Goal: Task Accomplishment & Management: Use online tool/utility

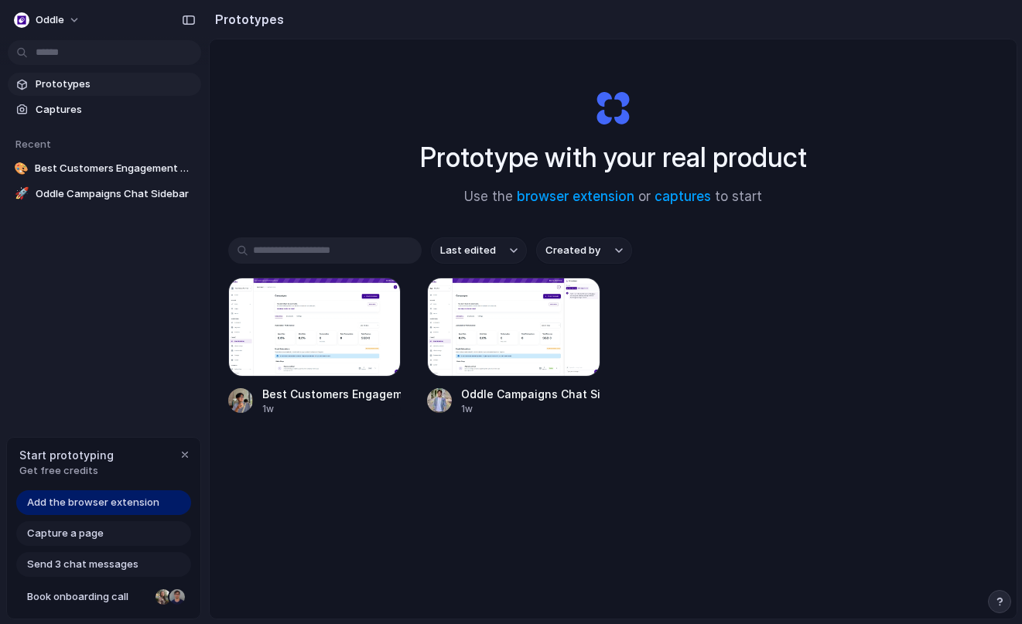
click at [399, 504] on div "Last edited Created by Best Customers Engagement Component 1w Oddle Campaigns C…" at bounding box center [613, 374] width 770 height 275
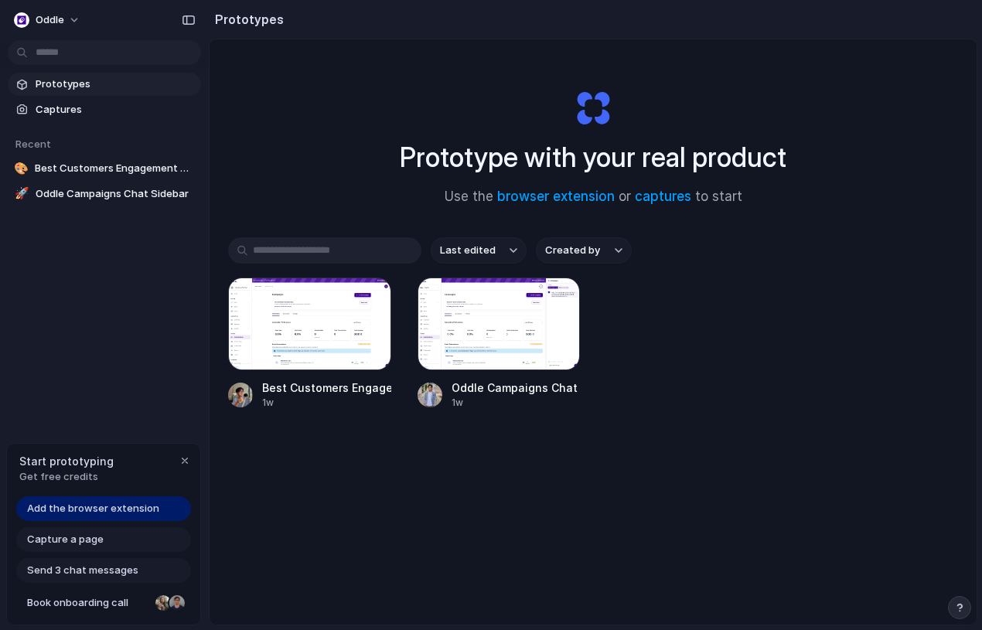
click at [706, 432] on div "Last edited Created by Best Customers Engagement Component 1w Oddle Campaigns C…" at bounding box center [593, 371] width 730 height 268
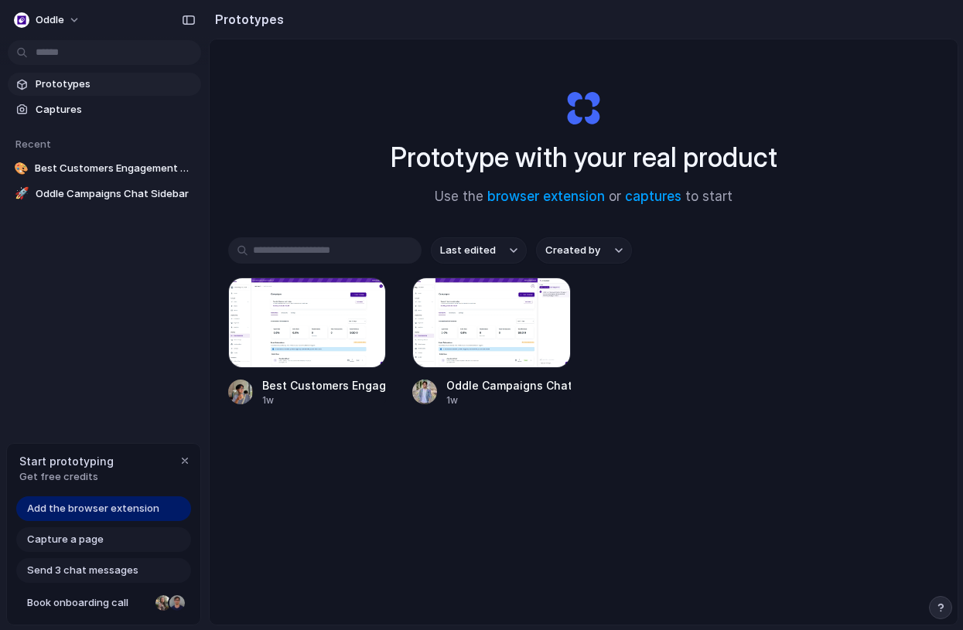
click at [245, 447] on div "Last edited Created by Best Customers Engagement Component 1w Oddle Campaigns C…" at bounding box center [583, 370] width 711 height 266
click at [317, 528] on div "Prototype with your real product Use the browser extension or captures to start…" at bounding box center [584, 373] width 748 height 668
click at [114, 544] on div "Capture a page" at bounding box center [103, 540] width 175 height 25
click at [292, 491] on div "Last edited Created by Best Customers Engagement Component 1w Oddle Campaigns C…" at bounding box center [583, 370] width 711 height 266
click at [643, 193] on link "captures" at bounding box center [653, 196] width 56 height 15
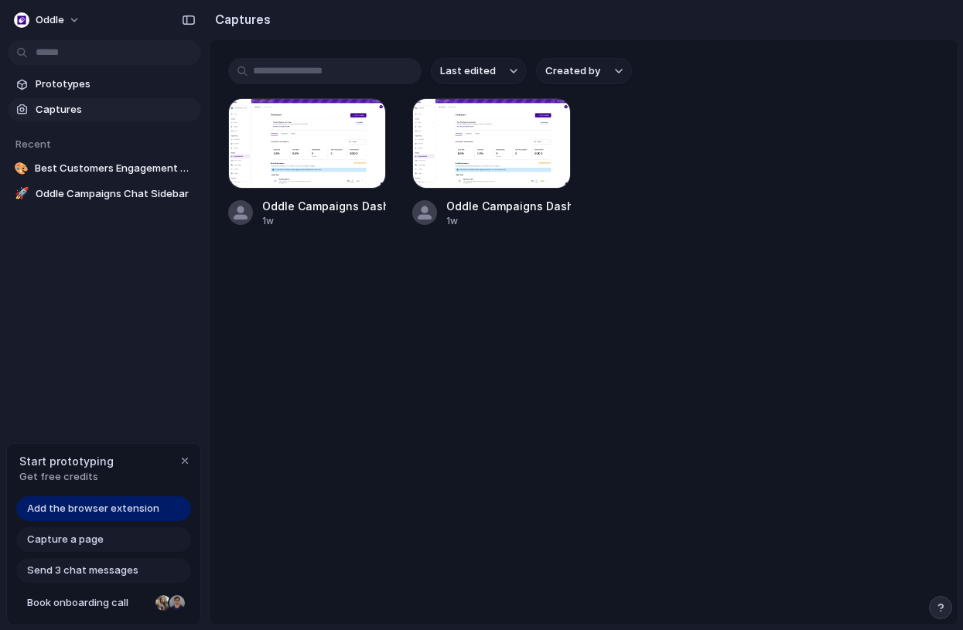
click at [421, 256] on main "Last edited Created by Oddle Campaigns Dashboard v2 1w Oddle Campaigns Dashboar…" at bounding box center [584, 332] width 750 height 587
click at [81, 87] on span "Prototypes" at bounding box center [115, 84] width 159 height 15
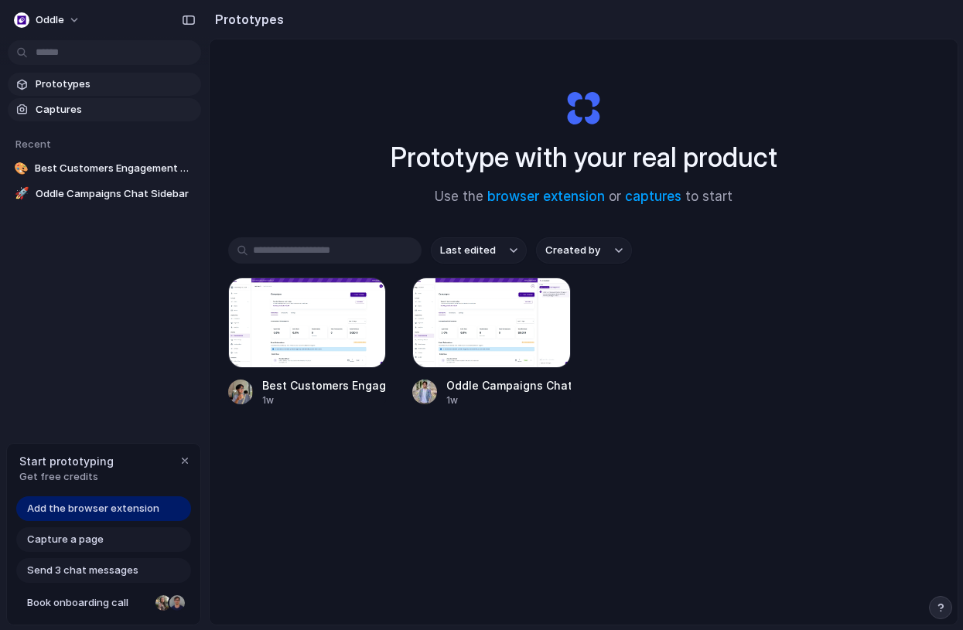
click at [24, 102] on div at bounding box center [21, 109] width 15 height 15
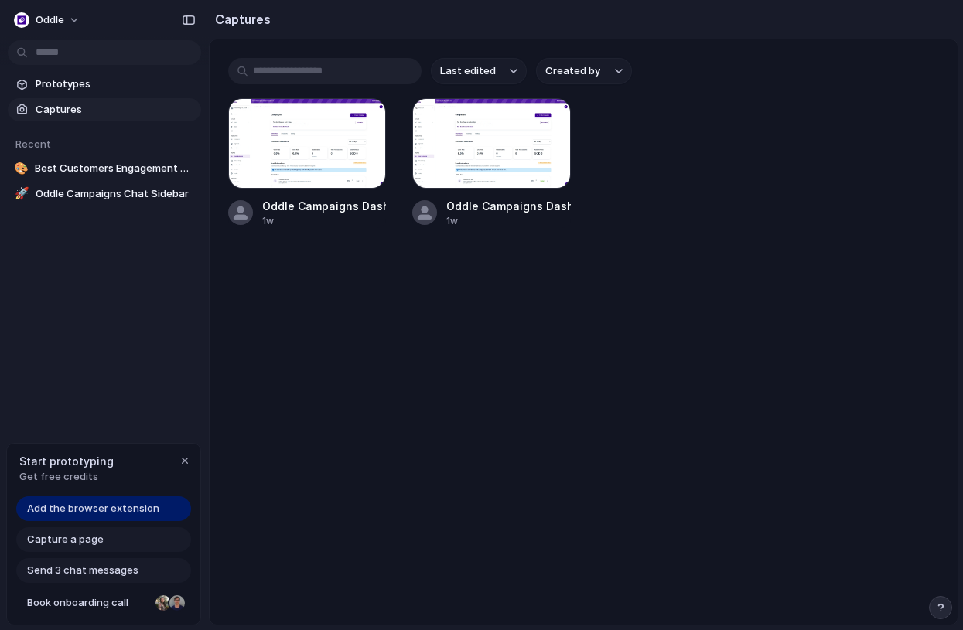
click at [361, 279] on main "Last edited Created by Oddle Campaigns Dashboard v2 1w Oddle Campaigns Dashboar…" at bounding box center [584, 332] width 750 height 587
click at [127, 507] on span "Add the browser extension" at bounding box center [93, 508] width 132 height 15
click at [41, 77] on span "Prototypes" at bounding box center [115, 84] width 159 height 15
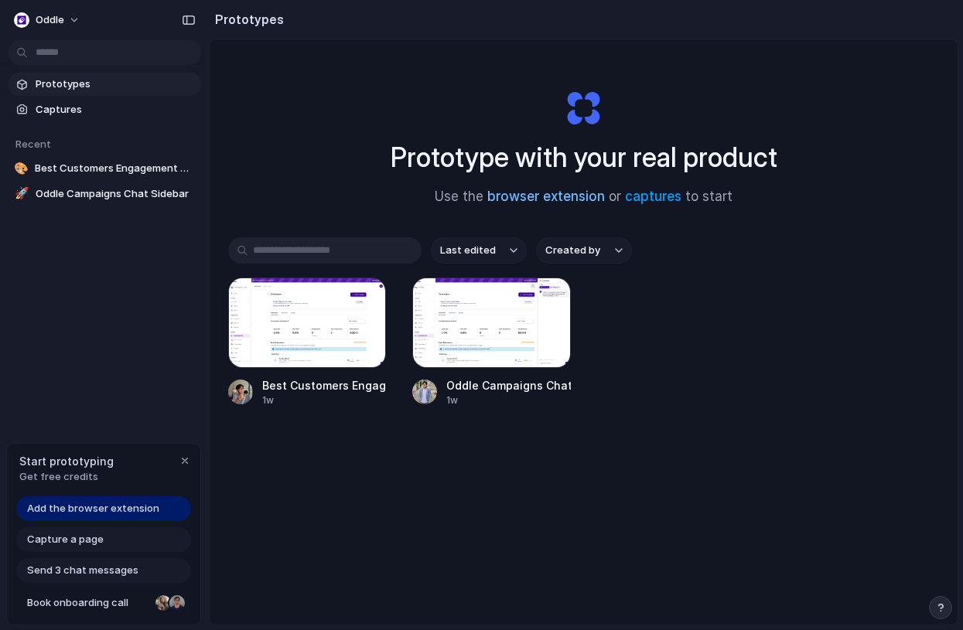
click at [568, 197] on link "browser extension" at bounding box center [546, 196] width 118 height 15
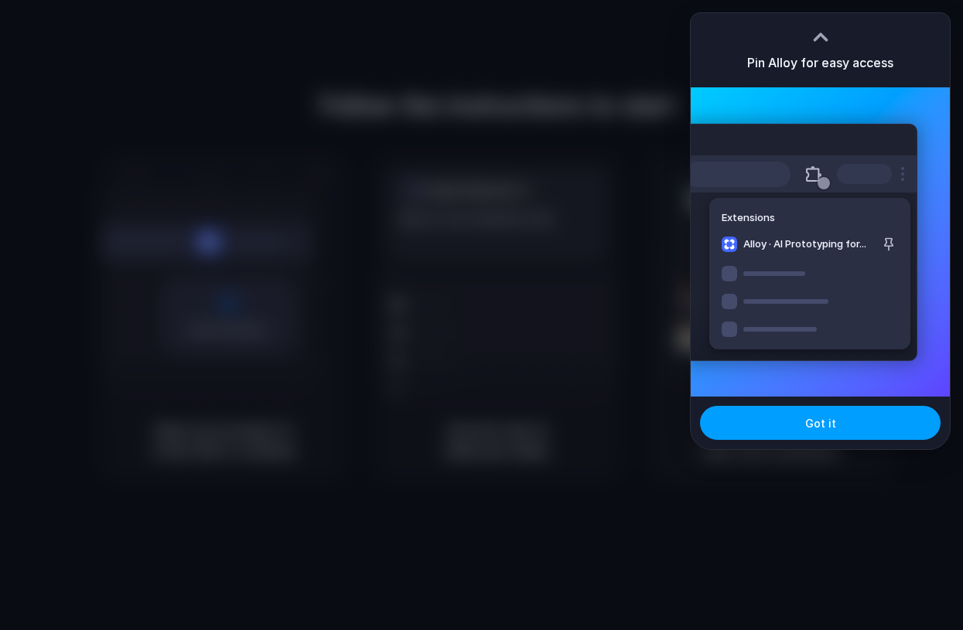
click at [819, 422] on span "Got it" at bounding box center [820, 423] width 31 height 16
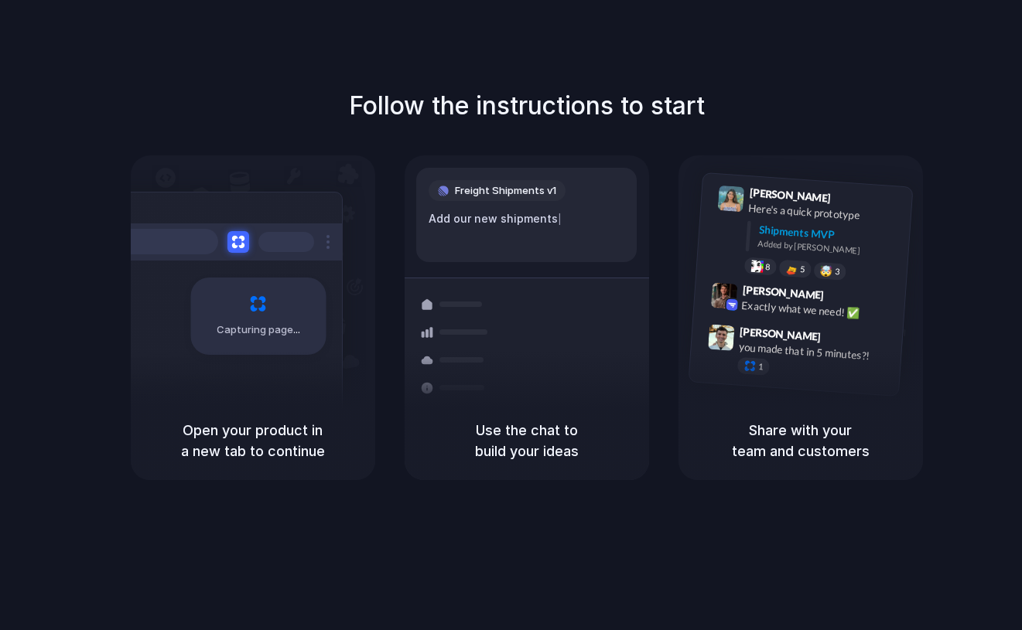
click at [645, 579] on div "Follow the instructions to start Capturing page Open your product in a new tab …" at bounding box center [526, 330] width 1053 height 661
click at [359, 401] on div "Open your product in a new tab to continue" at bounding box center [253, 440] width 244 height 79
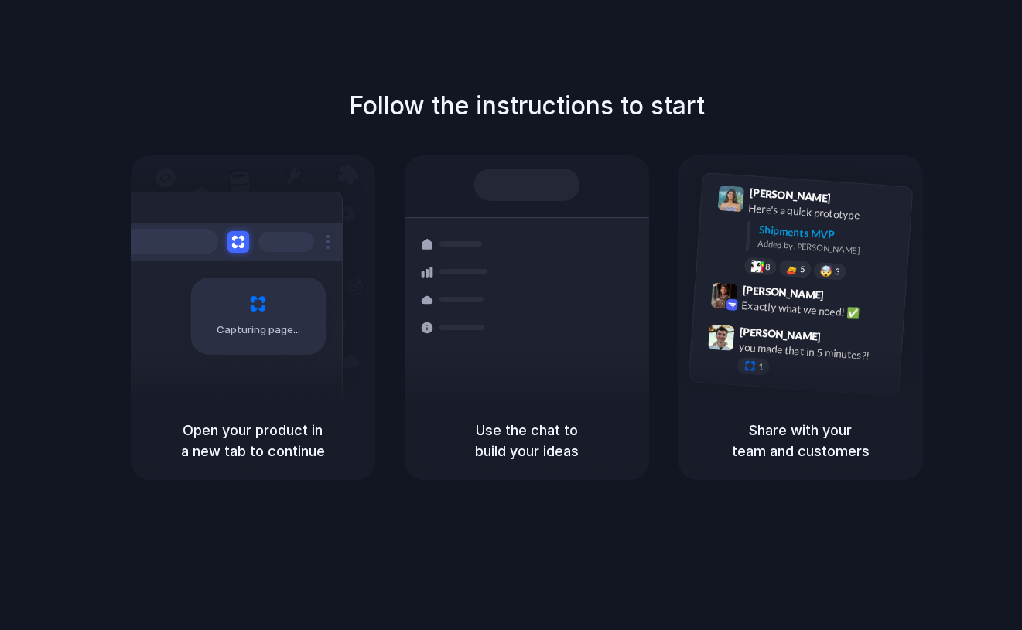
click at [322, 397] on div "Capturing page" at bounding box center [226, 310] width 234 height 237
drag, startPoint x: 562, startPoint y: 407, endPoint x: 613, endPoint y: 425, distance: 53.6
click at [563, 408] on div "Use the chat to build your ideas" at bounding box center [527, 440] width 244 height 79
click at [759, 436] on h5 "Share with your team and customers" at bounding box center [800, 441] width 207 height 42
click at [387, 20] on div "Follow the instructions to start Capturing page Open your product in a new tab …" at bounding box center [526, 330] width 1053 height 661
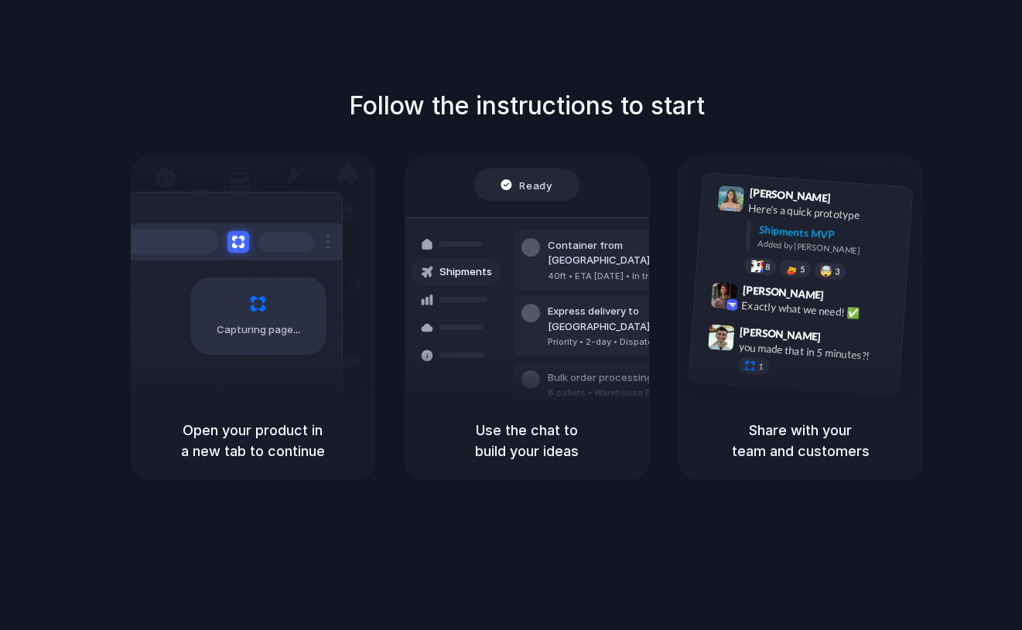
click at [476, 125] on div "Follow the instructions to start Capturing page Open your product in a new tab …" at bounding box center [526, 283] width 1022 height 393
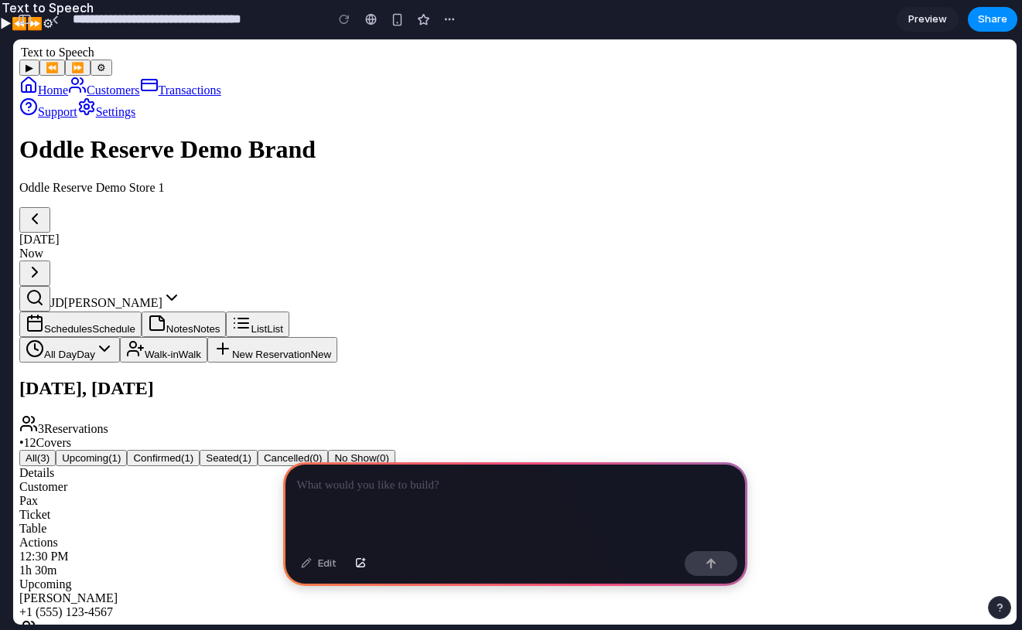
click at [310, 349] on span "New Reservation" at bounding box center [271, 355] width 78 height 12
click at [895, 378] on h2 "Today, Fri, Jun 6, 2025" at bounding box center [514, 388] width 991 height 21
click at [921, 24] on span "Preview" at bounding box center [927, 19] width 39 height 15
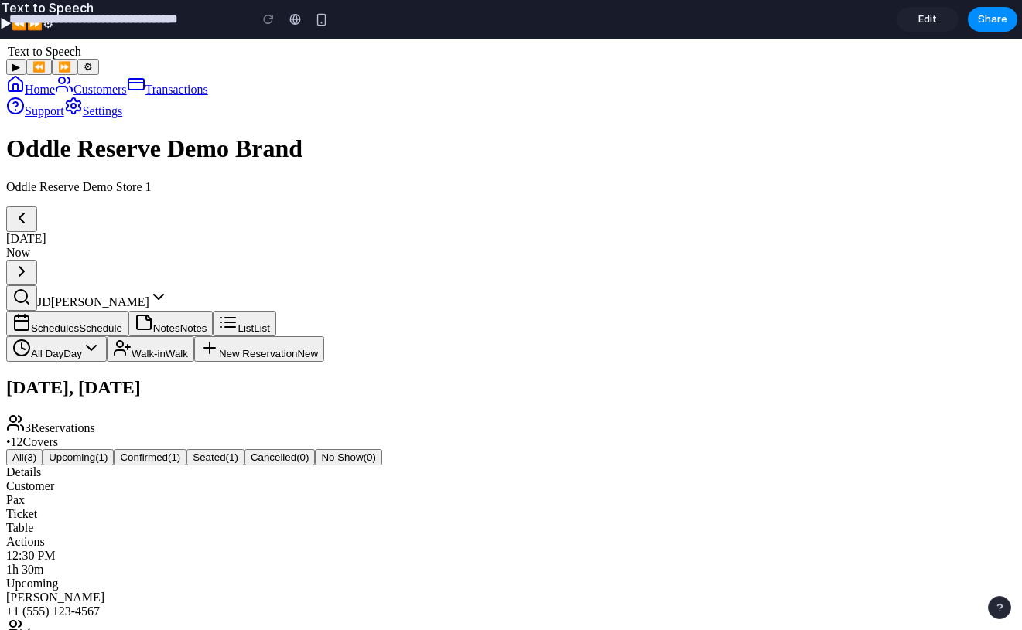
drag, startPoint x: 743, startPoint y: 196, endPoint x: 763, endPoint y: 186, distance: 21.8
click at [324, 336] on button "New Reservation New" at bounding box center [259, 349] width 130 height 26
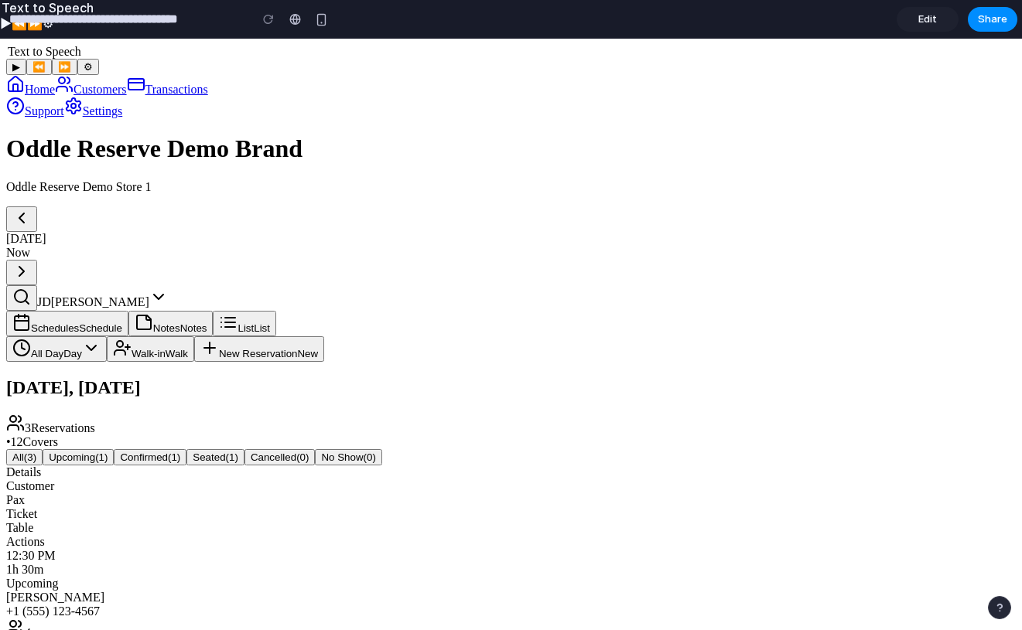
click at [52, 66] on button "⏩" at bounding box center [65, 67] width 26 height 16
click at [26, 64] on button "⏪" at bounding box center [39, 67] width 26 height 16
click at [6, 63] on button "▶" at bounding box center [16, 67] width 20 height 16
click at [313, 135] on div "Oddle Reserve Demo Brand Oddle Reserve Demo Store 1 Fri, Jun 6, 2025 Now JD Joh…" at bounding box center [510, 223] width 1009 height 176
click at [932, 19] on span "Edit" at bounding box center [927, 19] width 19 height 15
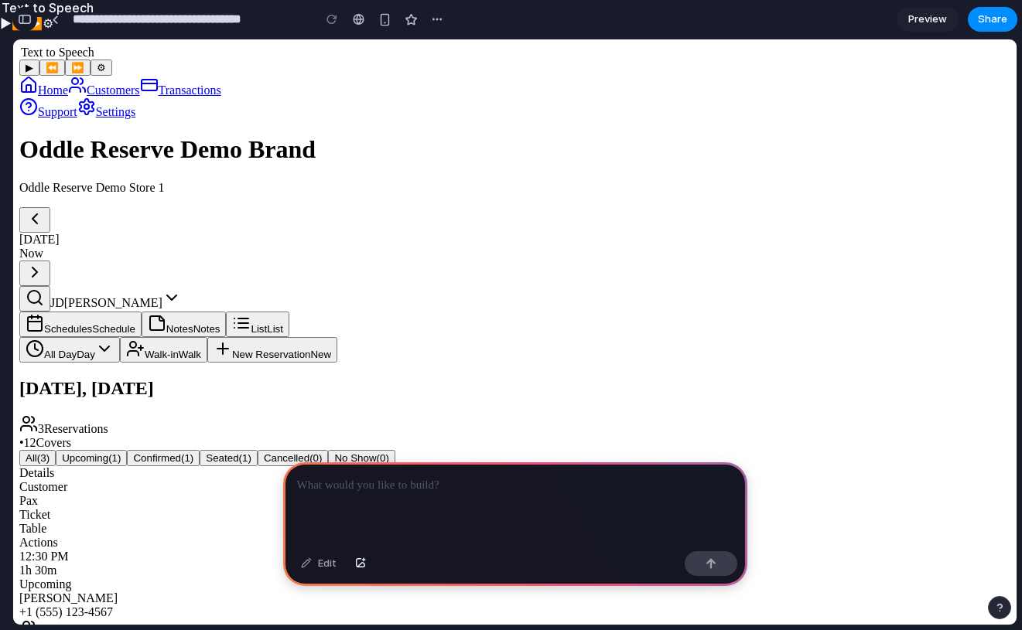
click at [23, 19] on div "button" at bounding box center [25, 19] width 14 height 11
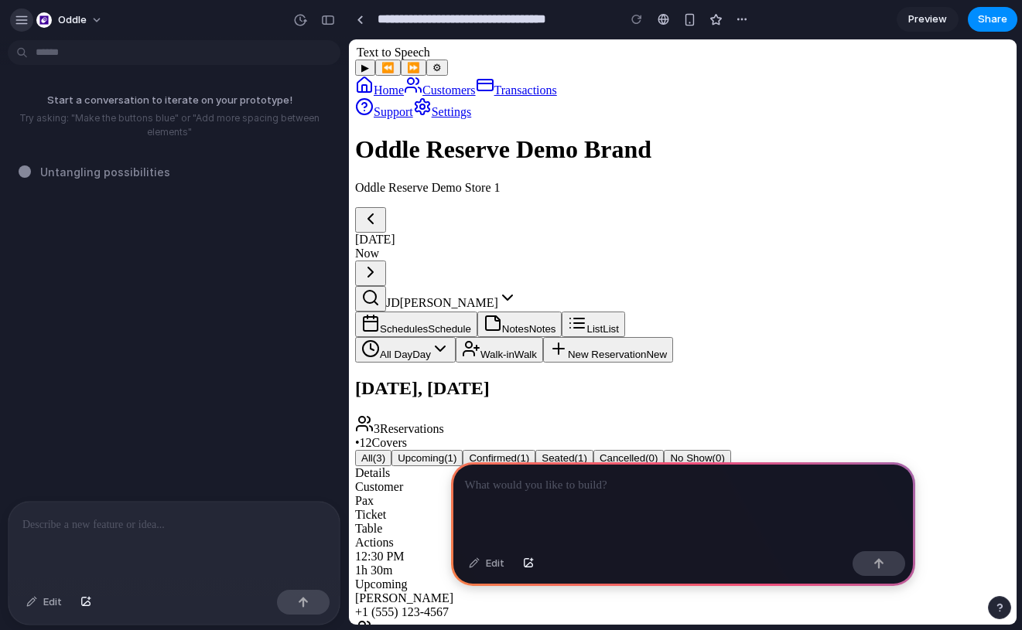
drag, startPoint x: 30, startPoint y: 20, endPoint x: 19, endPoint y: 22, distance: 11.7
click at [25, 22] on div "Oddle" at bounding box center [62, 20] width 97 height 25
click at [19, 22] on div "button" at bounding box center [22, 20] width 14 height 14
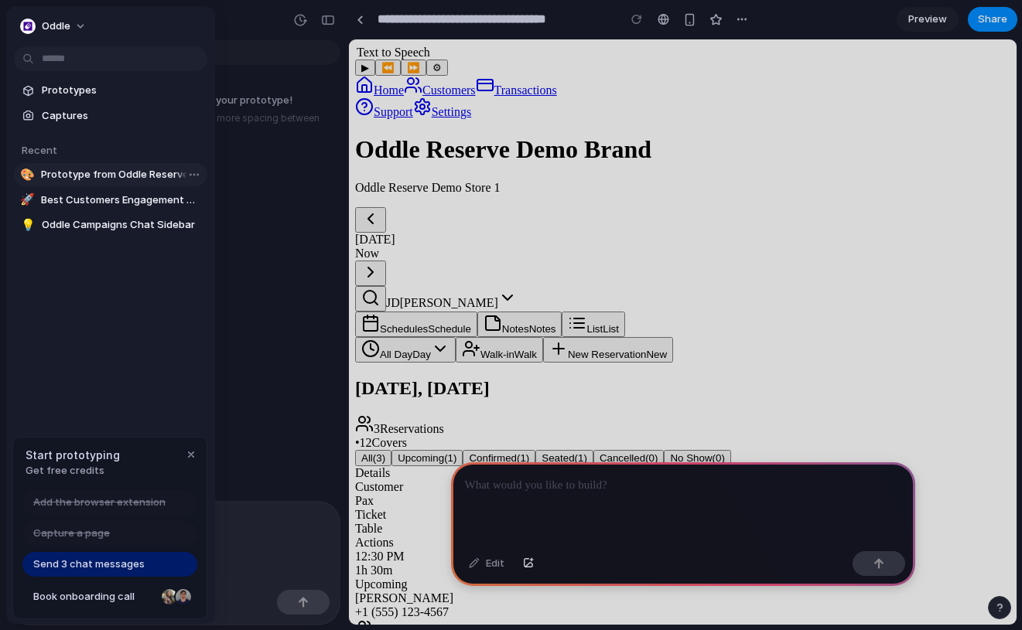
click at [103, 177] on span "Prototype from Oddle Reserve Demo v0" at bounding box center [121, 174] width 160 height 15
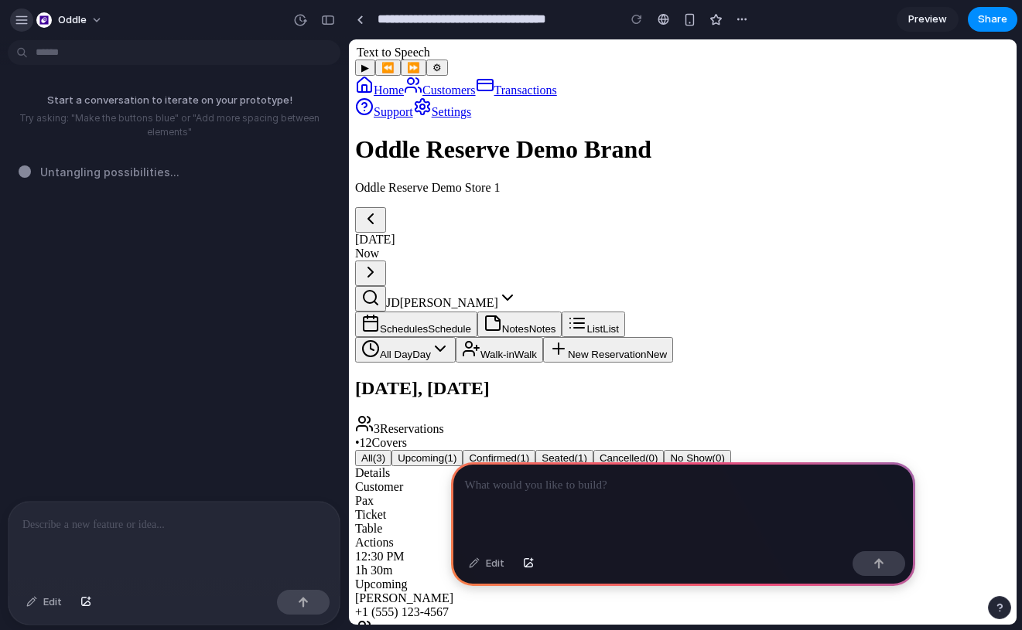
click at [14, 15] on button "button" at bounding box center [21, 20] width 23 height 23
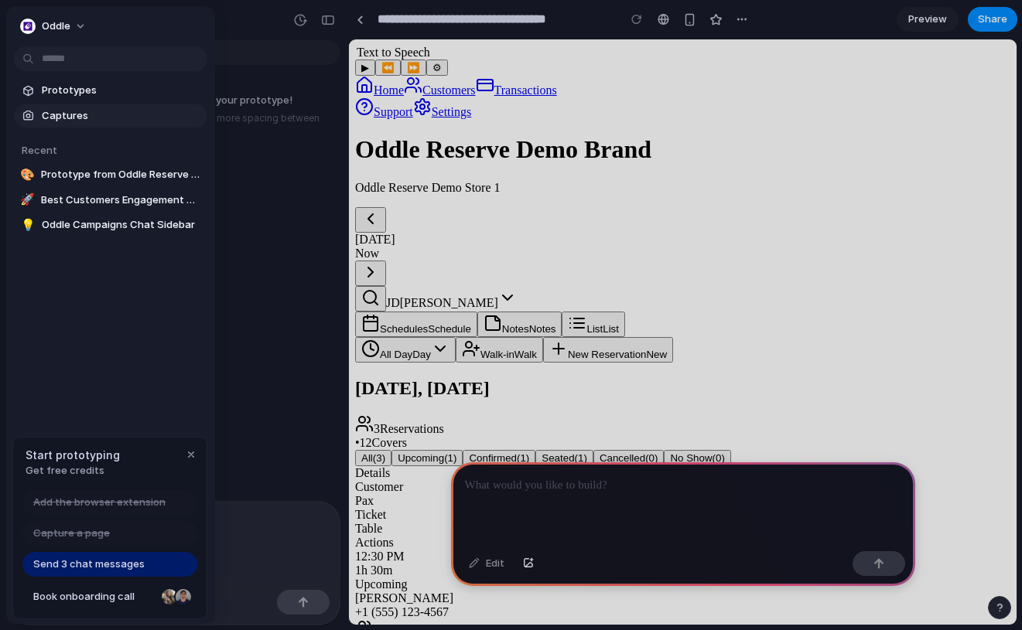
click at [42, 115] on link "Captures" at bounding box center [110, 115] width 193 height 23
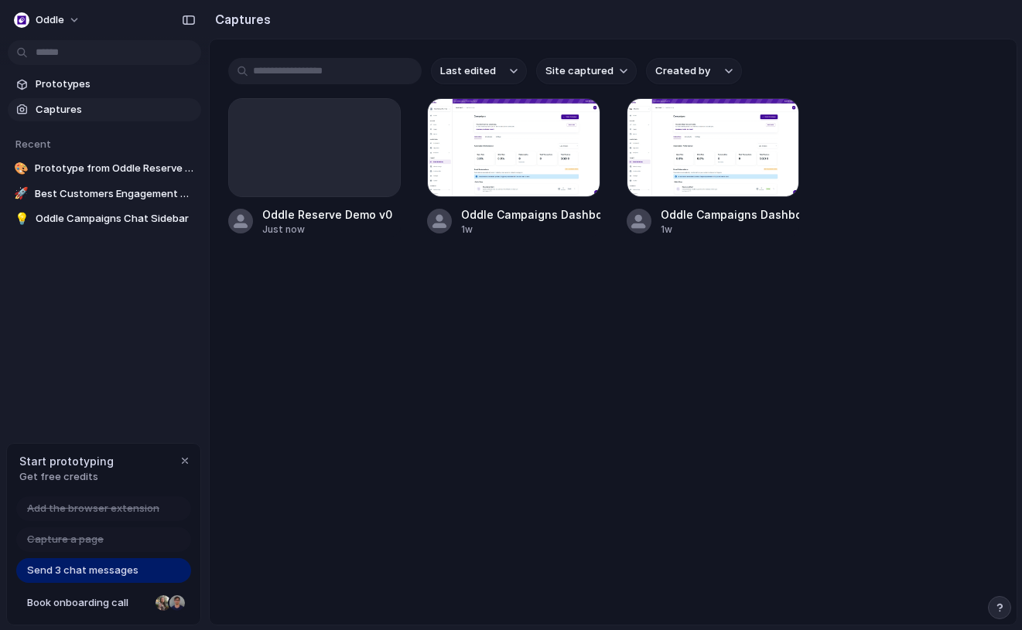
drag, startPoint x: 504, startPoint y: 288, endPoint x: 419, endPoint y: 274, distance: 85.5
click at [503, 288] on main "Last edited Site captured Created by Oddle Reserve Demo v0 Just now Oddle Campa…" at bounding box center [613, 332] width 808 height 587
click at [381, 119] on div "button" at bounding box center [378, 120] width 12 height 12
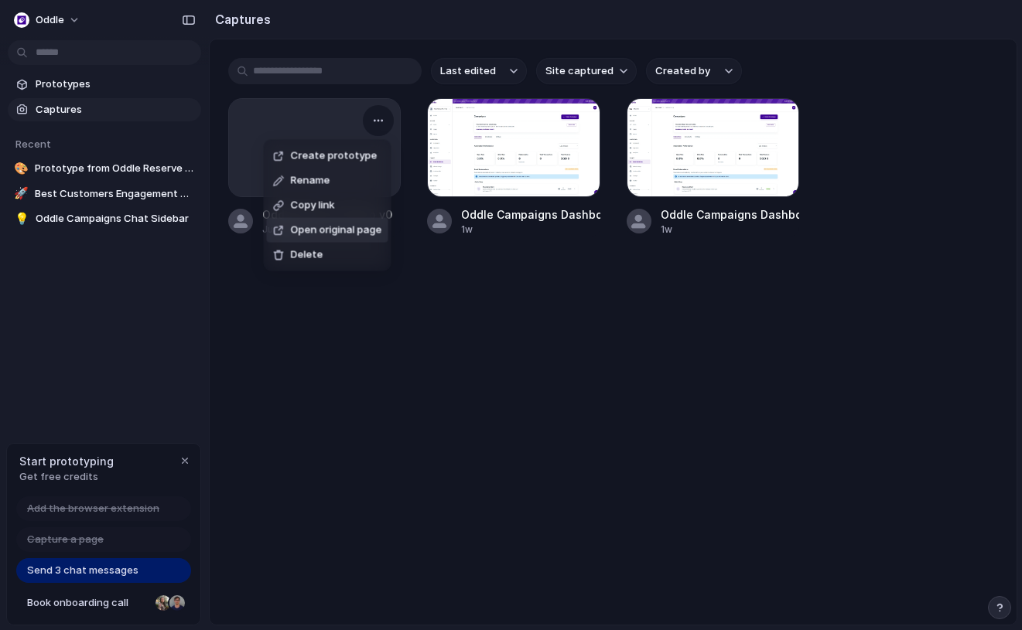
click at [350, 231] on span "Open original page" at bounding box center [336, 230] width 91 height 15
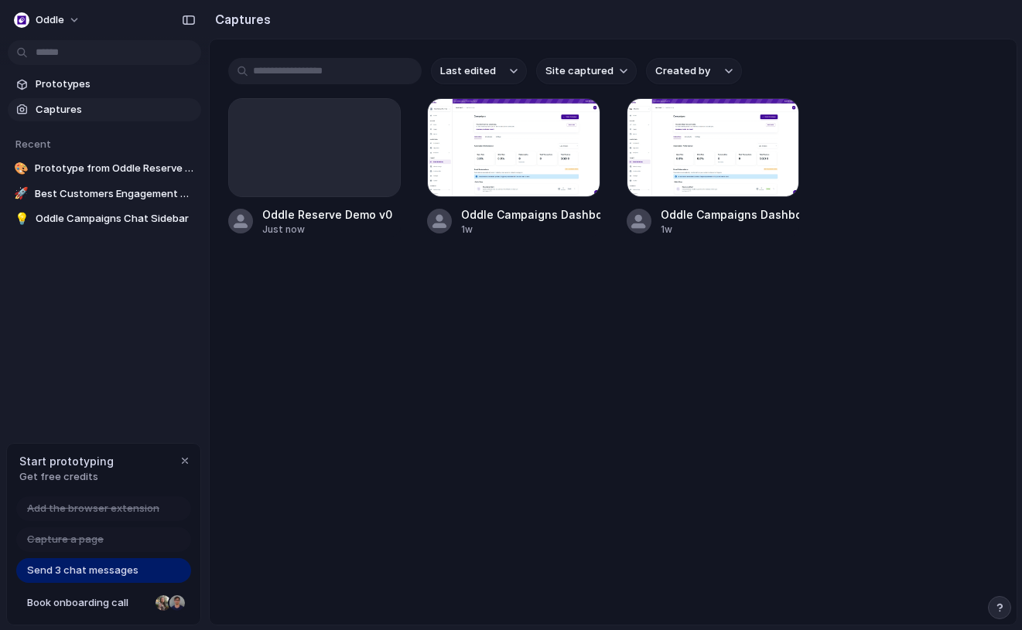
click at [378, 302] on main "Last edited Site captured Created by Oddle Reserve Demo v0 Just now Oddle Campa…" at bounding box center [613, 332] width 808 height 587
click at [53, 91] on span "Prototypes" at bounding box center [115, 84] width 159 height 15
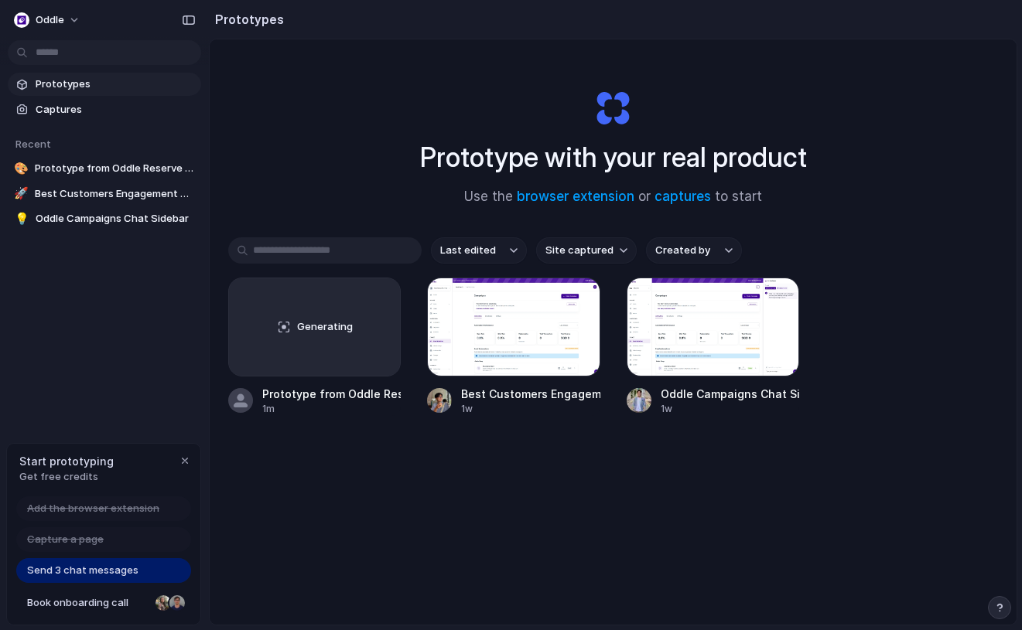
click at [532, 504] on div "Last edited Site captured Created by Generating Prototype from Oddle Reserve De…" at bounding box center [613, 374] width 770 height 275
click at [377, 295] on div "button" at bounding box center [378, 300] width 12 height 12
click at [332, 401] on li "Delete" at bounding box center [333, 410] width 110 height 25
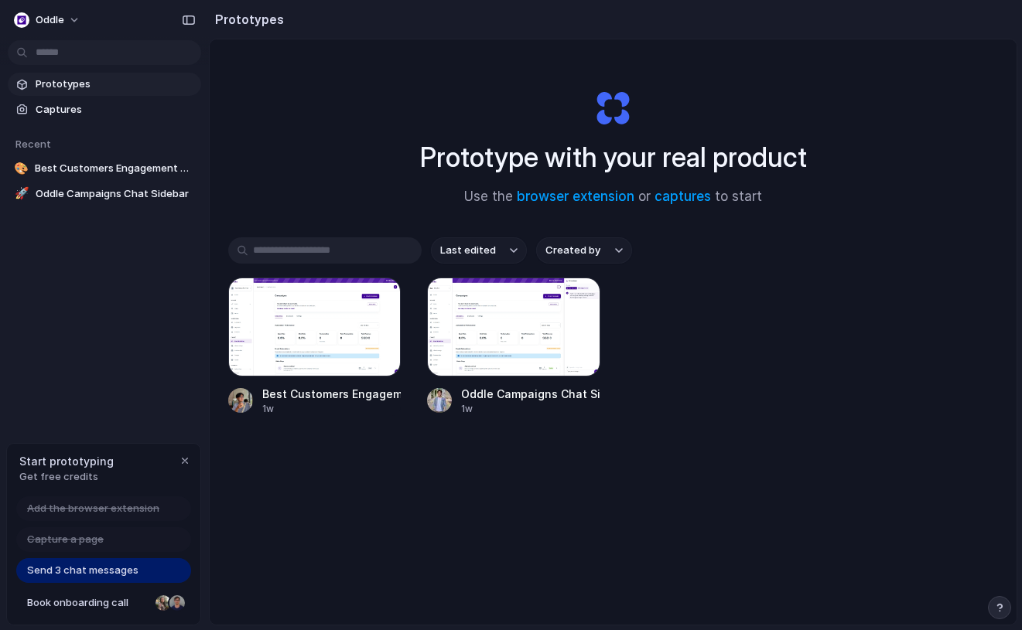
click at [384, 446] on div "Last edited Created by Best Customers Engagement Component 1w Oddle Campaigns C…" at bounding box center [613, 374] width 770 height 275
click at [343, 330] on div at bounding box center [314, 327] width 172 height 99
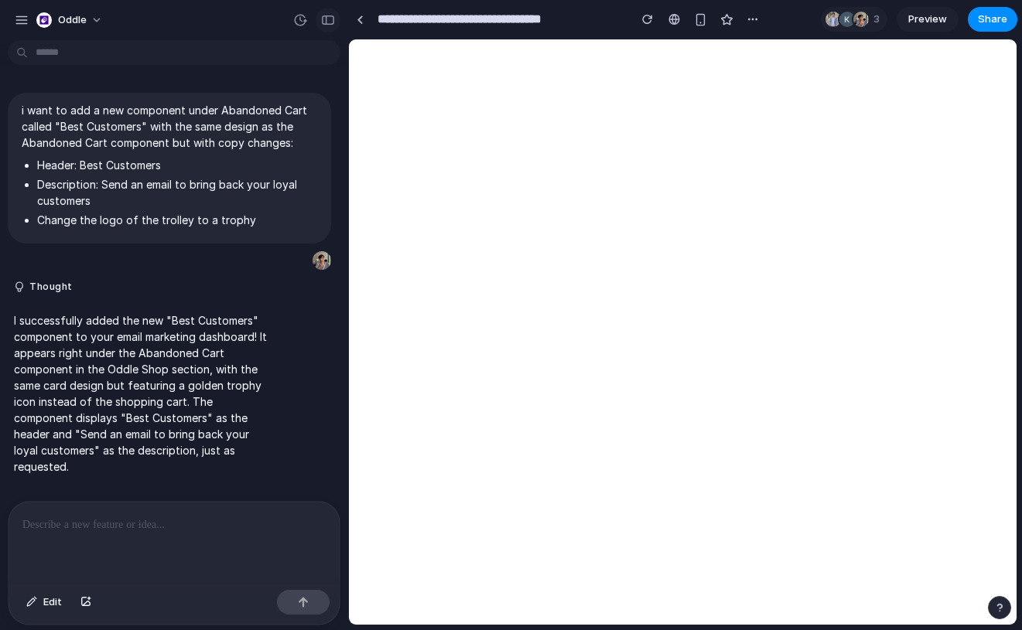
click at [334, 23] on div "button" at bounding box center [328, 20] width 14 height 11
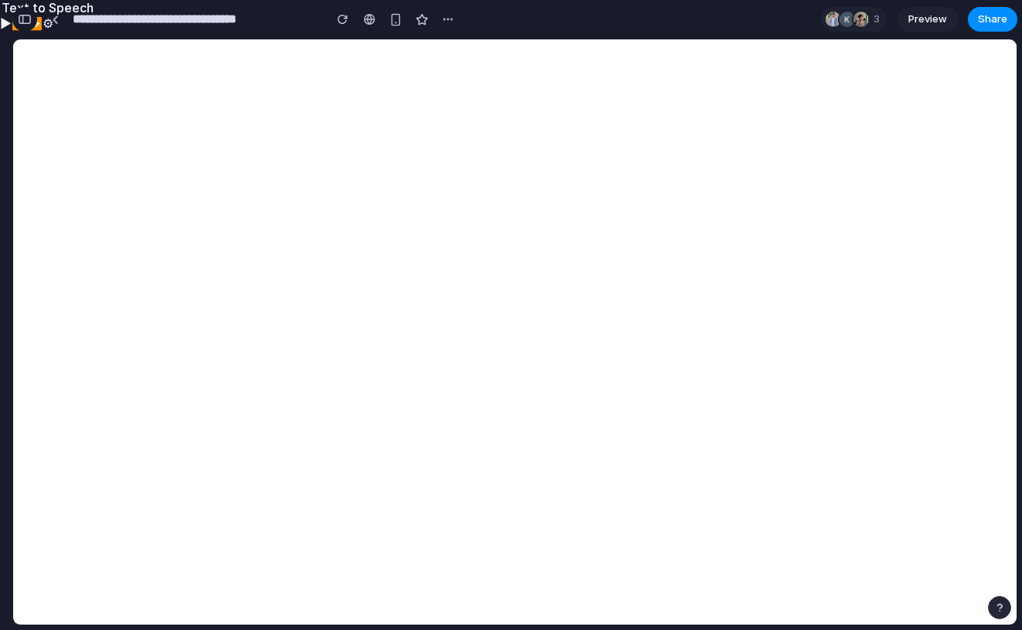
click at [30, 17] on div "button" at bounding box center [25, 19] width 14 height 11
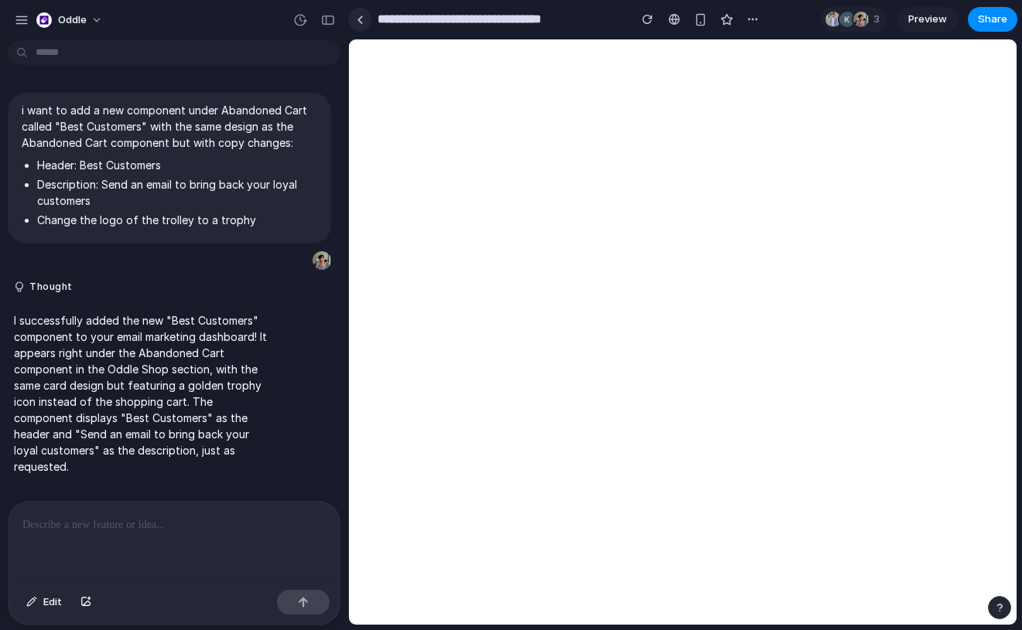
click at [351, 12] on link at bounding box center [359, 19] width 23 height 23
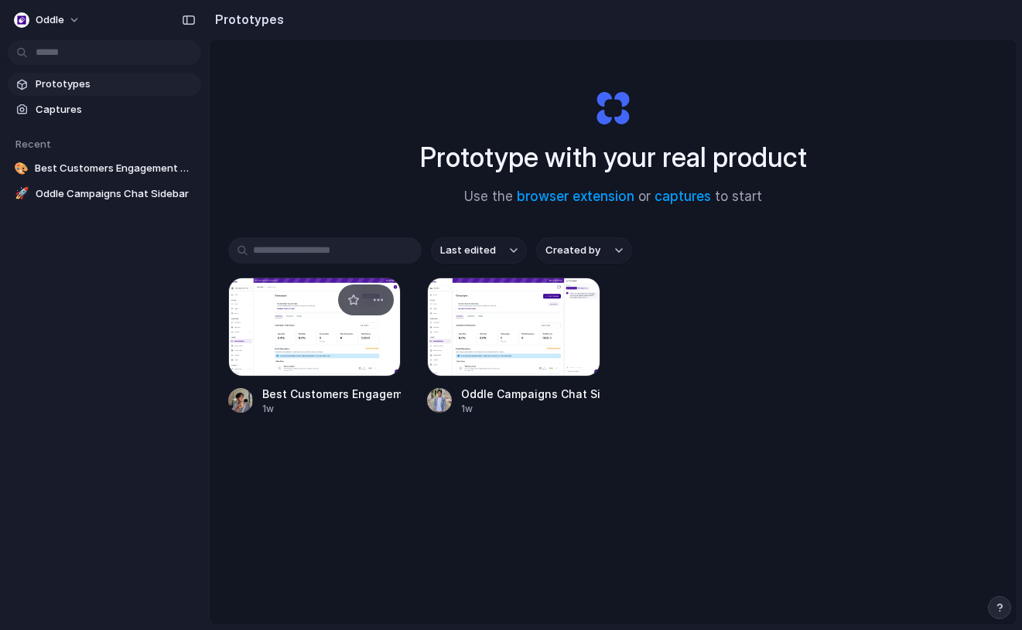
click at [296, 322] on div at bounding box center [314, 327] width 172 height 99
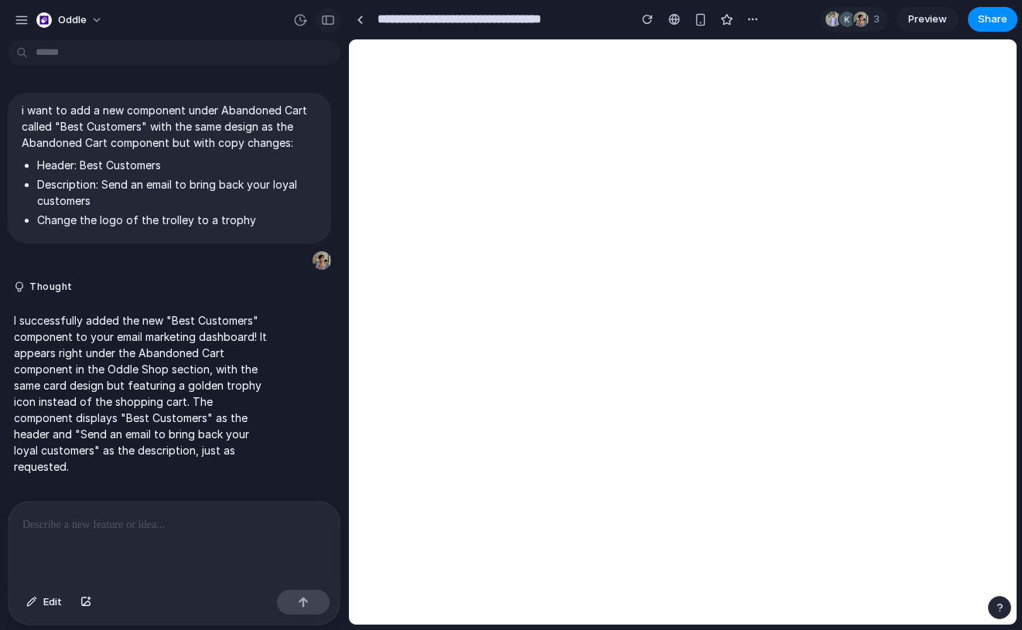
click at [330, 20] on div "button" at bounding box center [328, 20] width 14 height 11
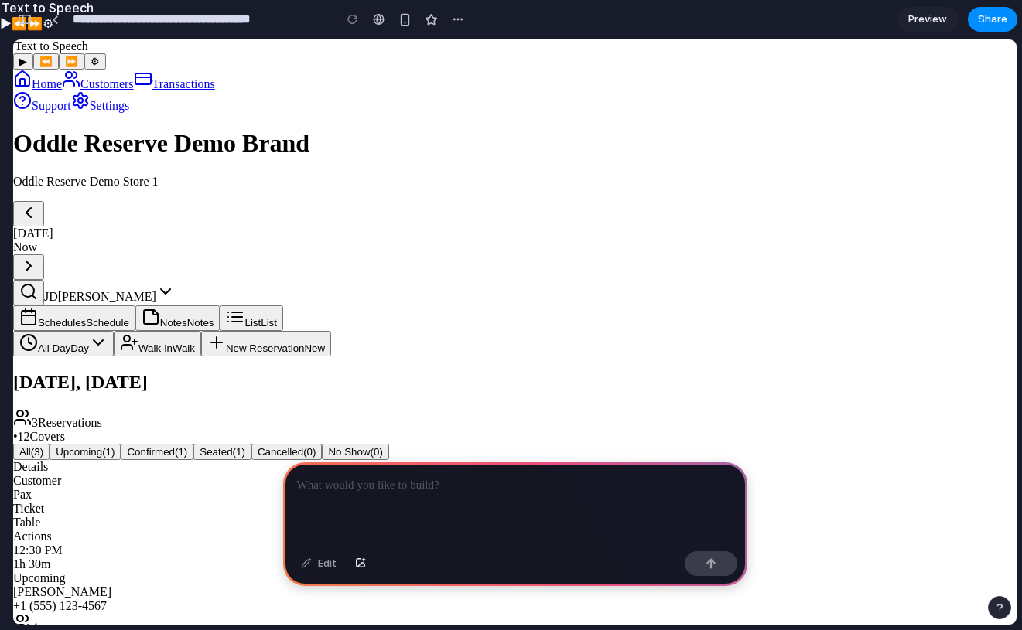
click at [594, 511] on div at bounding box center [515, 504] width 464 height 83
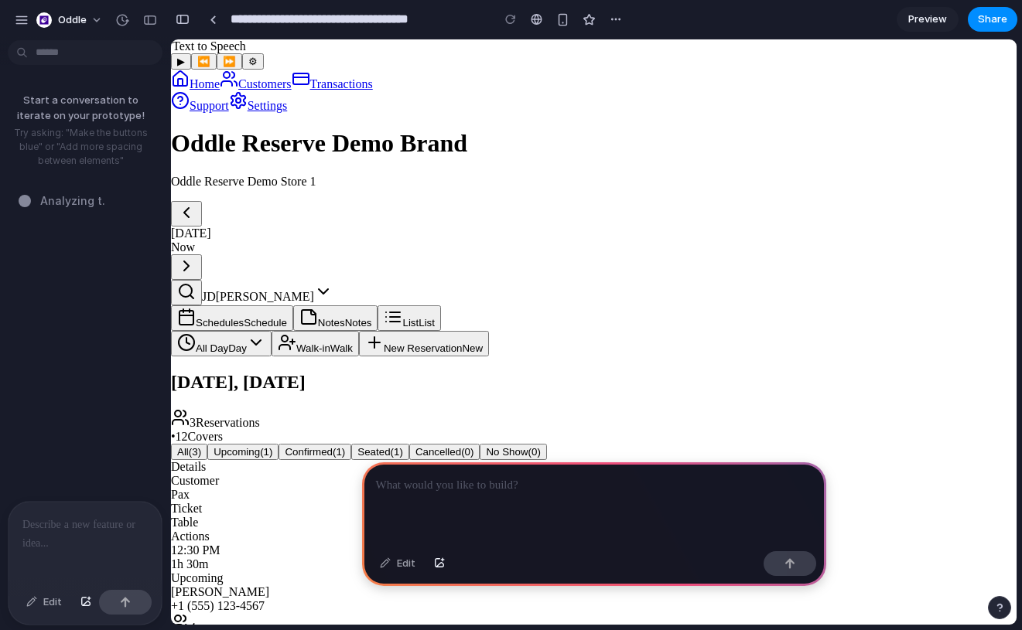
drag, startPoint x: 326, startPoint y: 272, endPoint x: 312, endPoint y: 232, distance: 41.8
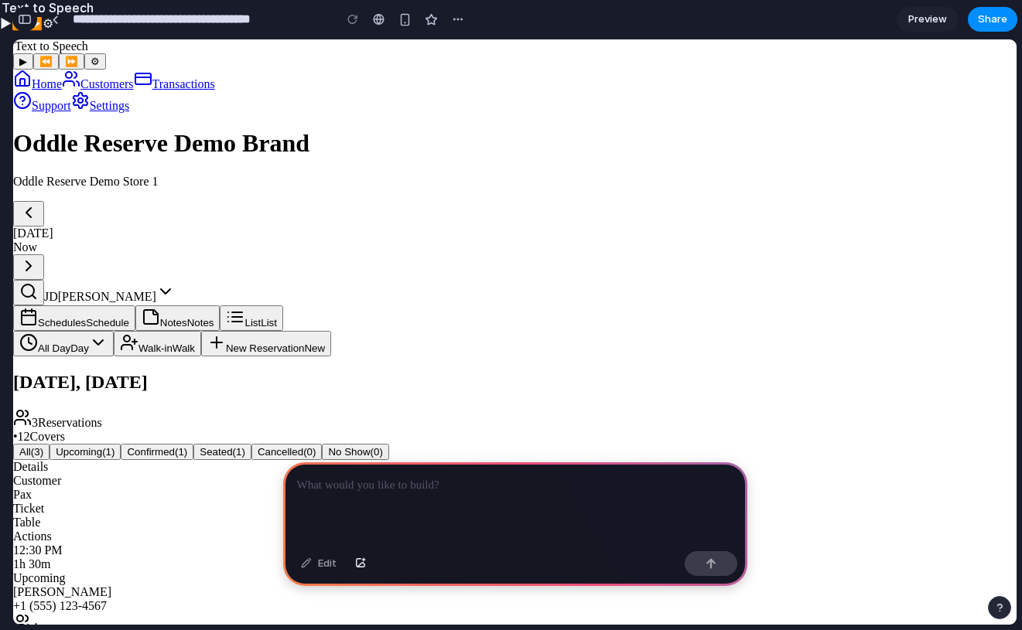
click at [35, 18] on button "button" at bounding box center [24, 19] width 25 height 25
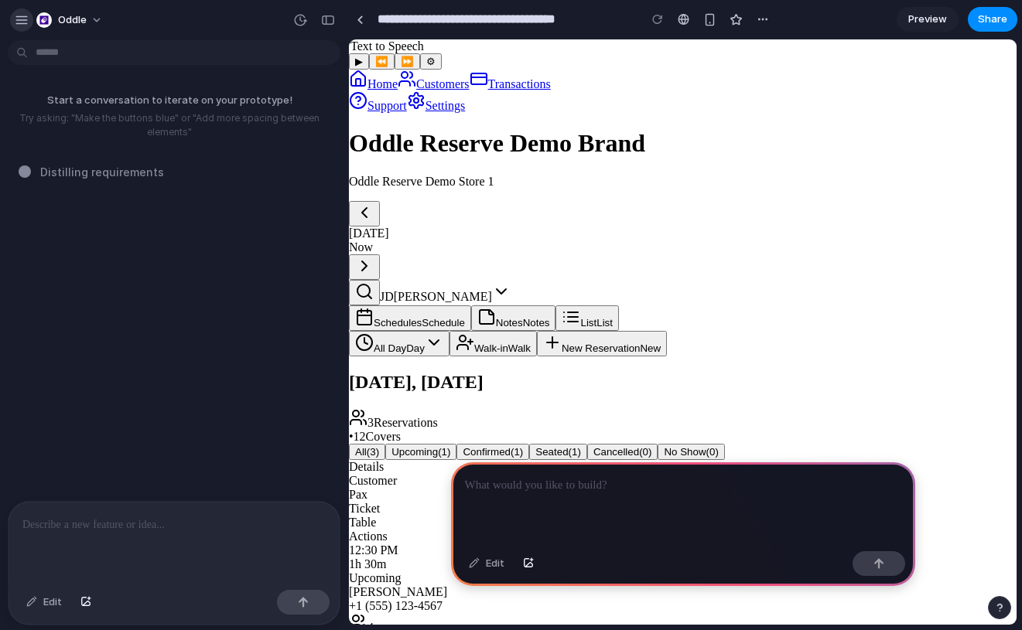
click at [28, 22] on button "button" at bounding box center [21, 20] width 23 height 23
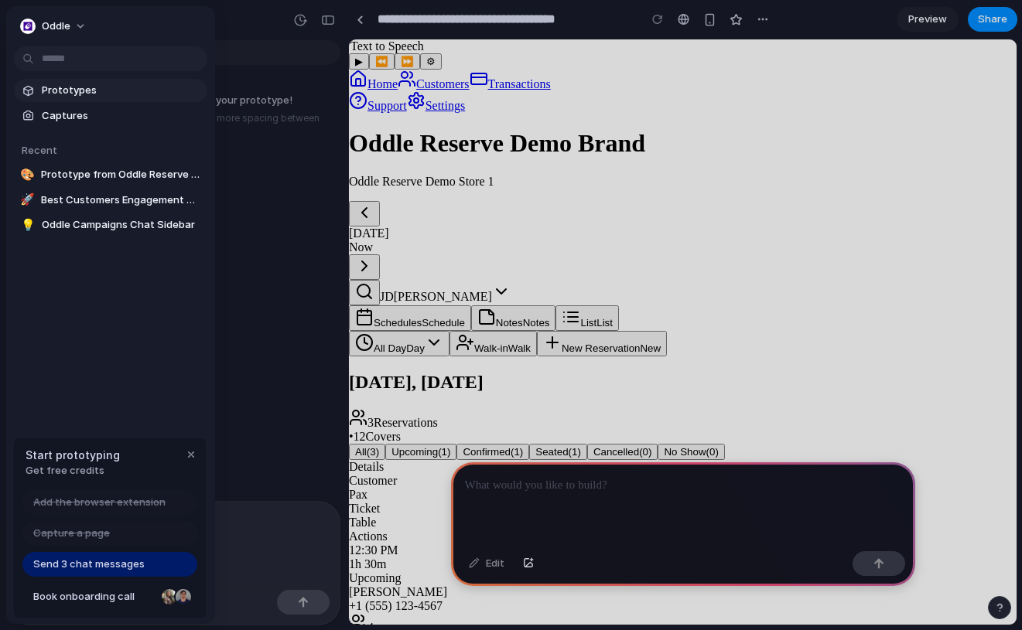
click at [53, 95] on span "Prototypes" at bounding box center [121, 90] width 159 height 15
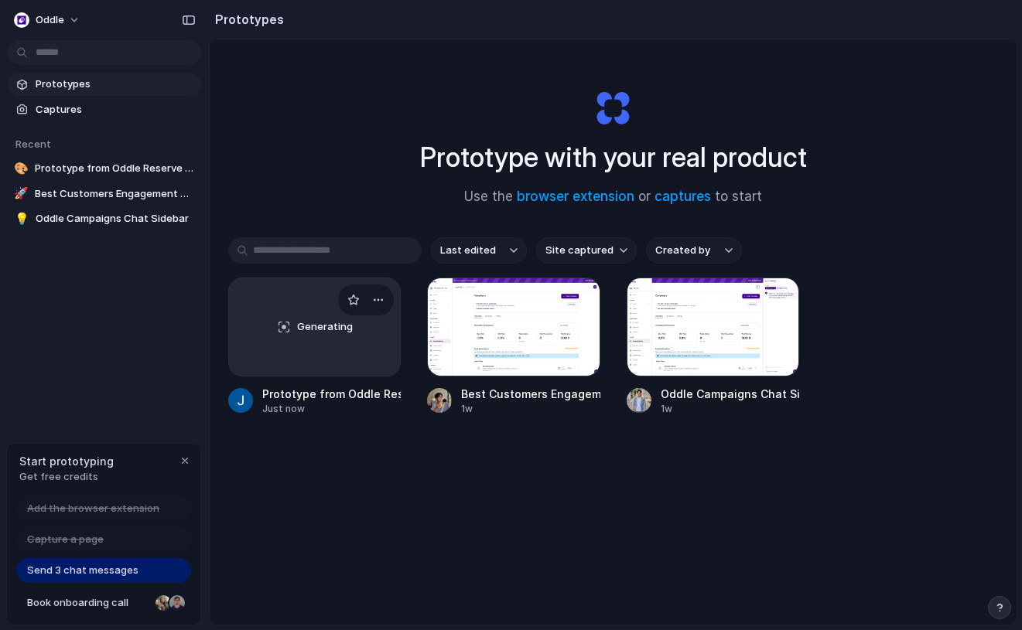
drag, startPoint x: 377, startPoint y: 432, endPoint x: 387, endPoint y: 409, distance: 24.3
click at [378, 432] on div "Last edited Site captured Created by Generating Prototype from Oddle Reserve v0…" at bounding box center [613, 374] width 770 height 275
click at [374, 299] on div "button" at bounding box center [378, 300] width 12 height 12
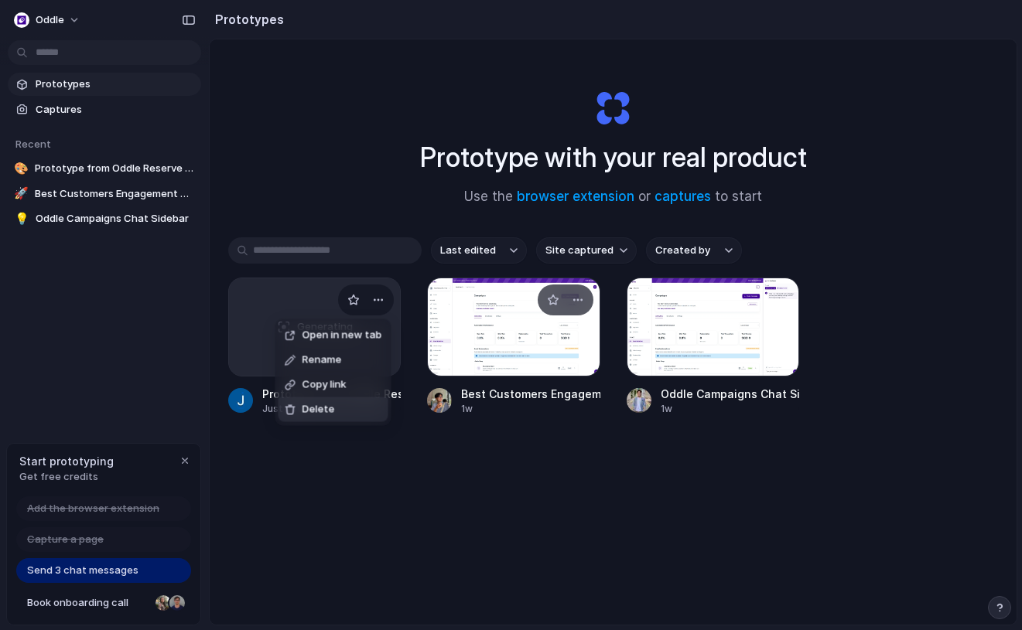
click at [305, 413] on span "Delete" at bounding box center [318, 409] width 32 height 15
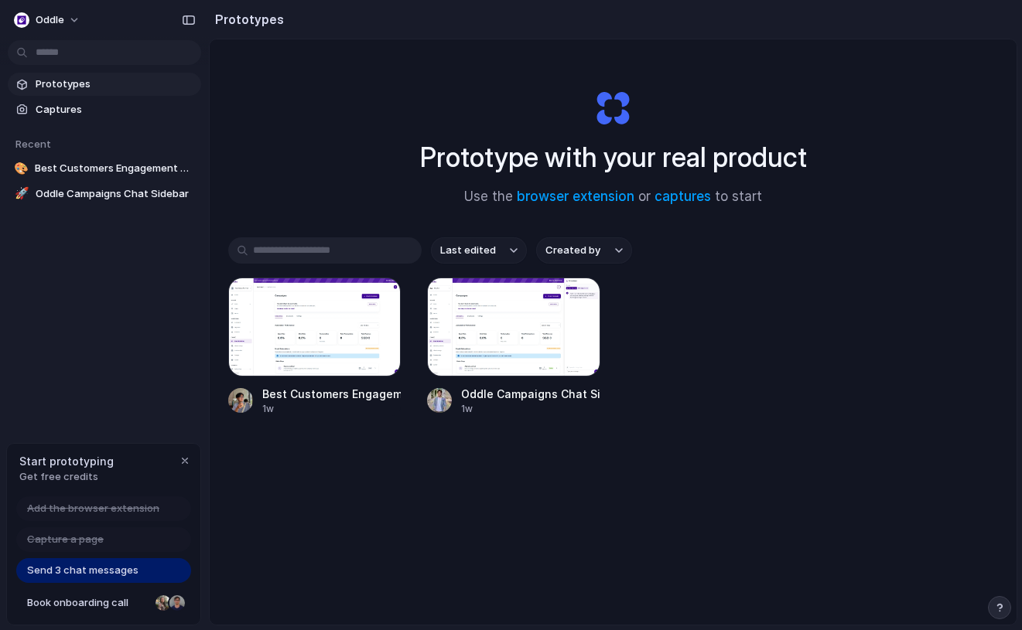
click at [282, 456] on div "Last edited Created by Best Customers Engagement Component 1w Oddle Campaigns C…" at bounding box center [613, 374] width 770 height 275
click at [182, 461] on div "button" at bounding box center [185, 461] width 12 height 12
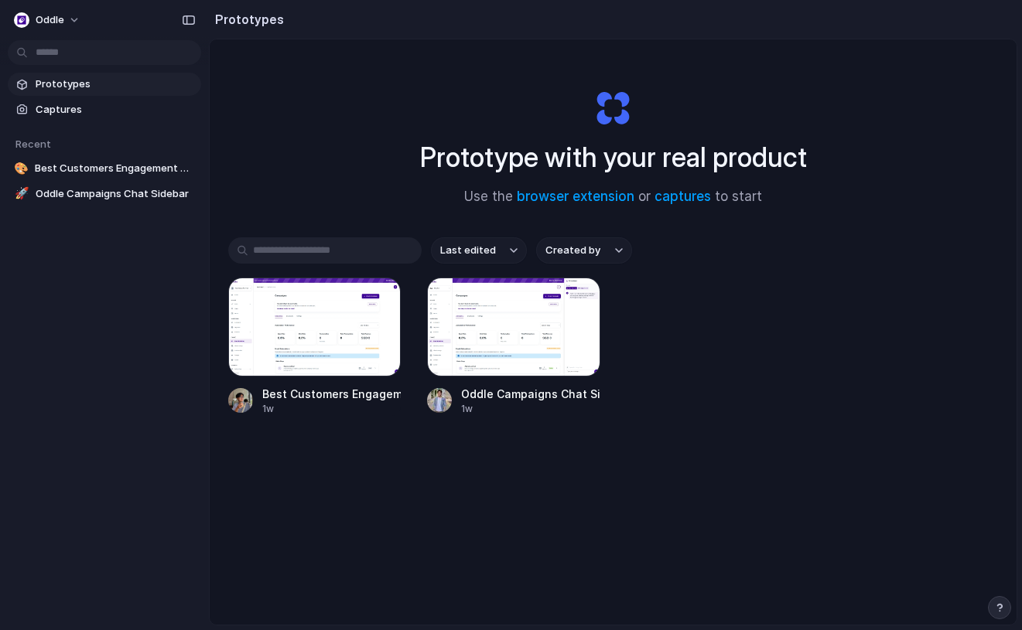
click at [176, 347] on div "Prototypes Captures Recent 🎨 Best Customers Engagement Component 🚀 Oddle Campai…" at bounding box center [104, 204] width 209 height 408
click at [133, 103] on span "Captures" at bounding box center [115, 109] width 159 height 15
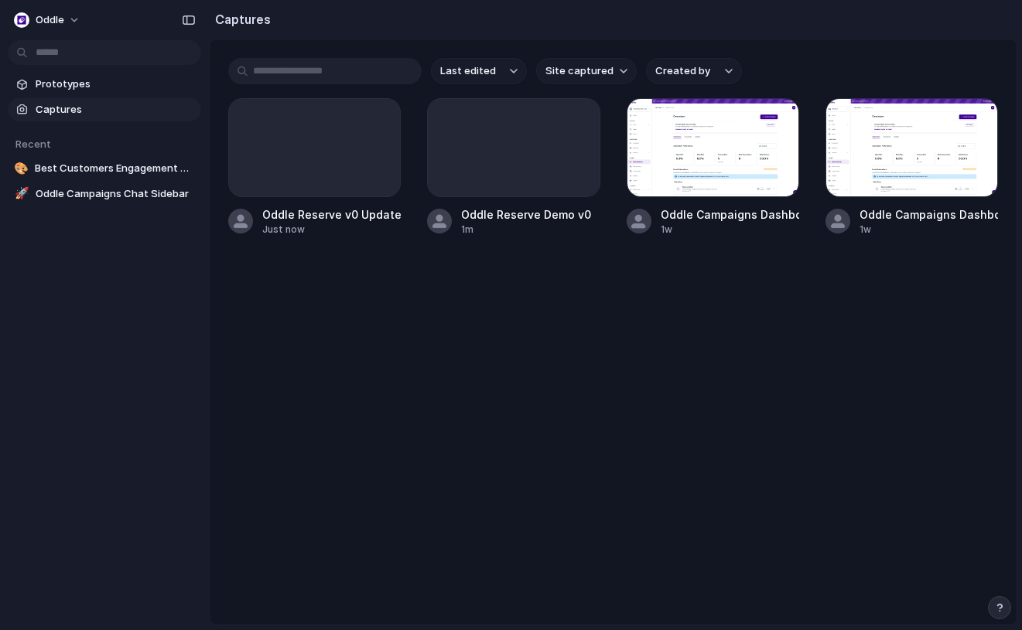
click at [379, 314] on main "Last edited Site captured Created by Oddle Reserve v0 Update Just now Oddle Res…" at bounding box center [613, 332] width 808 height 587
click at [380, 126] on div "button" at bounding box center [378, 120] width 12 height 12
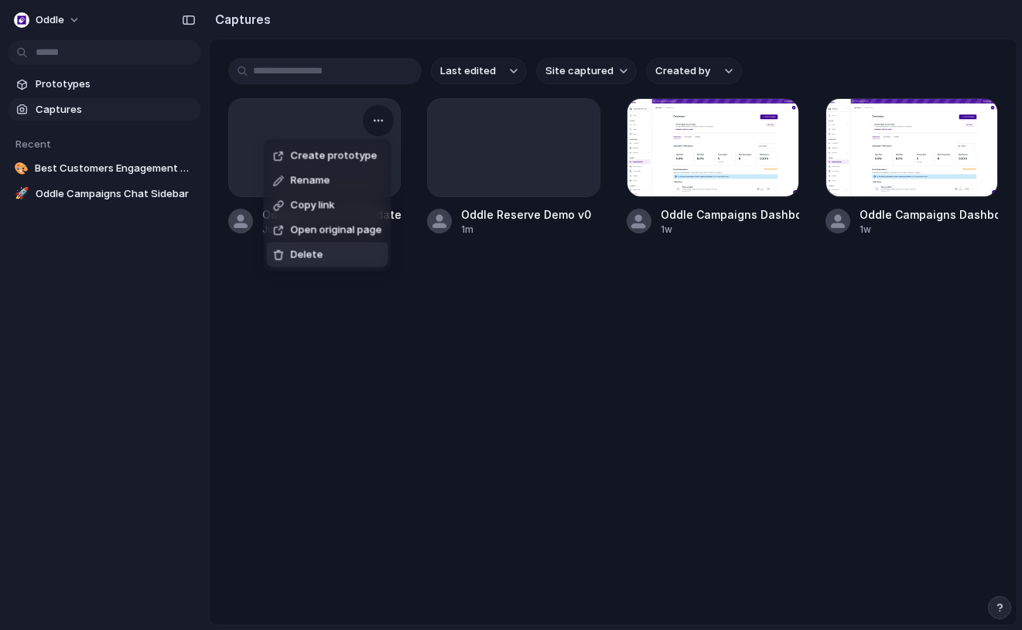
click at [326, 252] on li "Delete" at bounding box center [327, 255] width 121 height 25
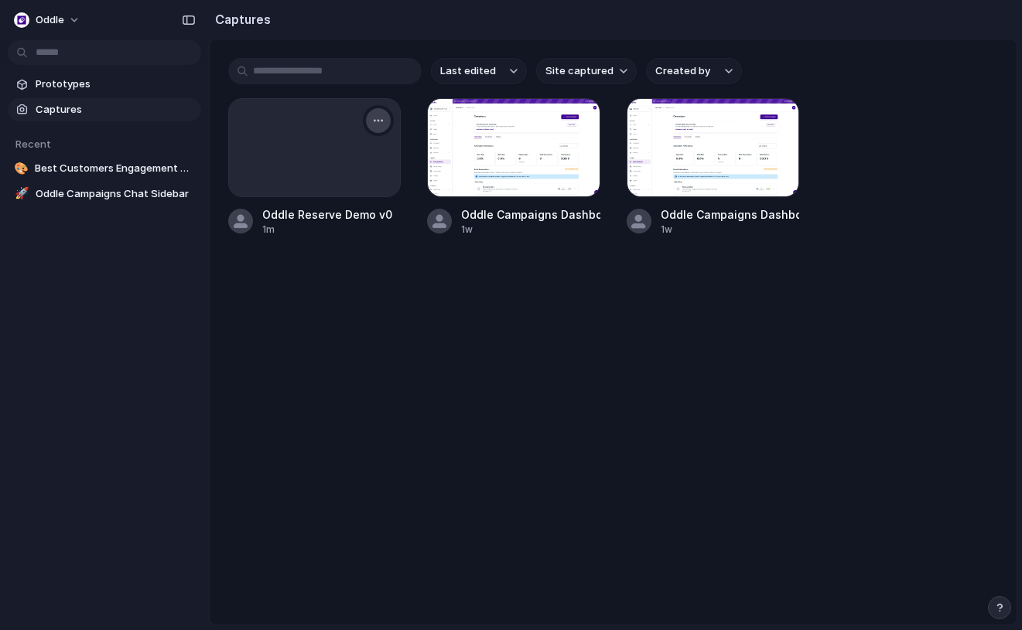
click at [381, 120] on div "button" at bounding box center [378, 120] width 12 height 12
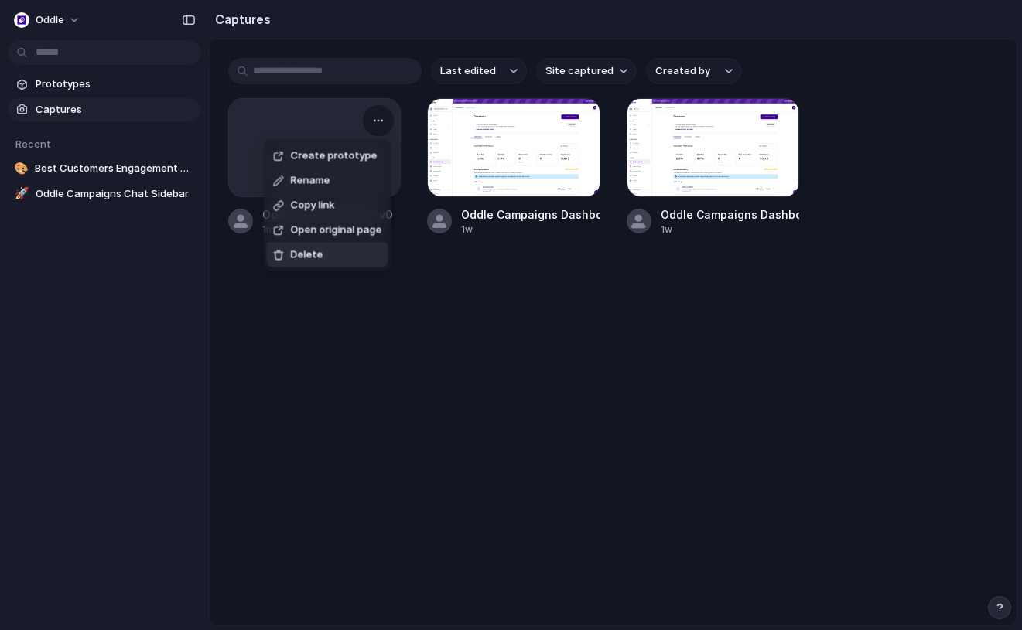
click at [350, 265] on li "Delete" at bounding box center [327, 255] width 121 height 25
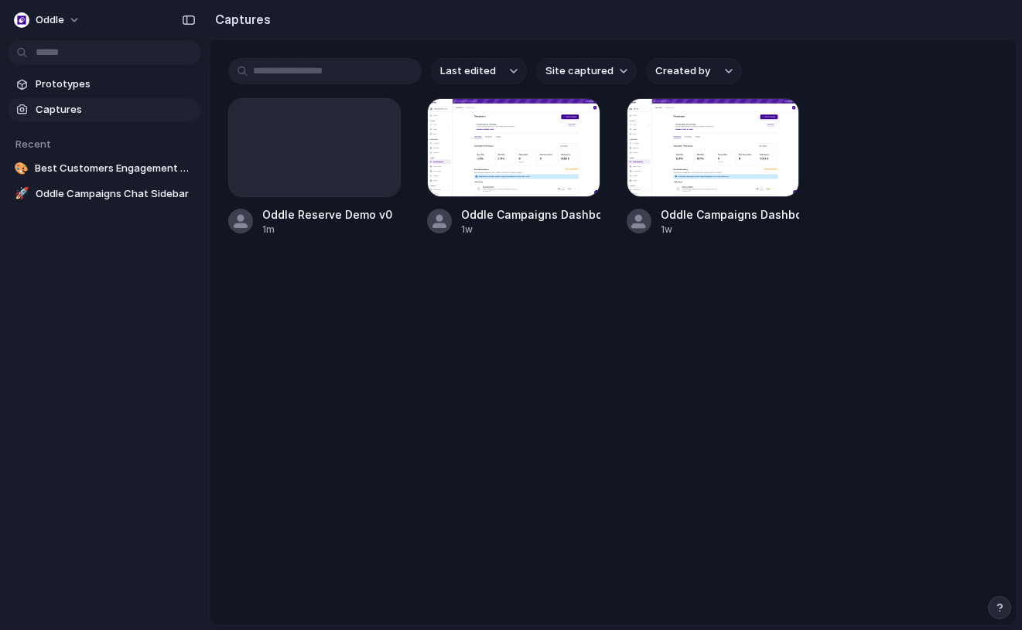
click at [555, 355] on main "Last edited Site captured Created by Oddle Reserve Demo v0 1m Oddle Campaigns D…" at bounding box center [613, 332] width 808 height 587
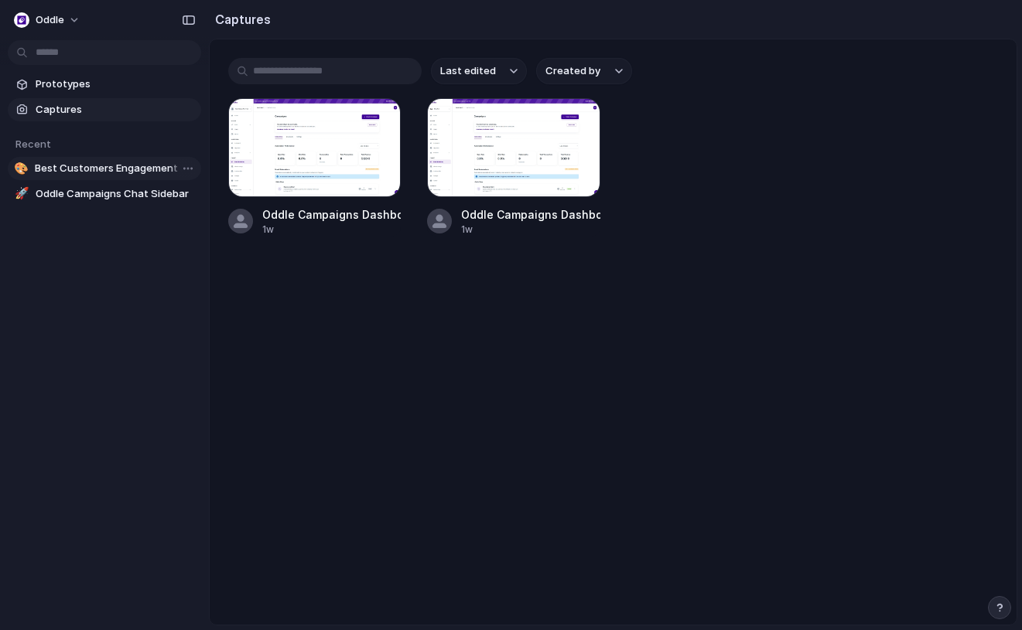
click at [169, 169] on div at bounding box center [183, 168] width 28 height 19
click at [96, 114] on span "Captures" at bounding box center [115, 109] width 159 height 15
click at [72, 19] on button "Oddle" at bounding box center [48, 20] width 80 height 25
click at [299, 340] on div "Settings Invite members Change theme Sign out" at bounding box center [511, 315] width 1022 height 630
click at [112, 87] on span "Prototypes" at bounding box center [115, 84] width 159 height 15
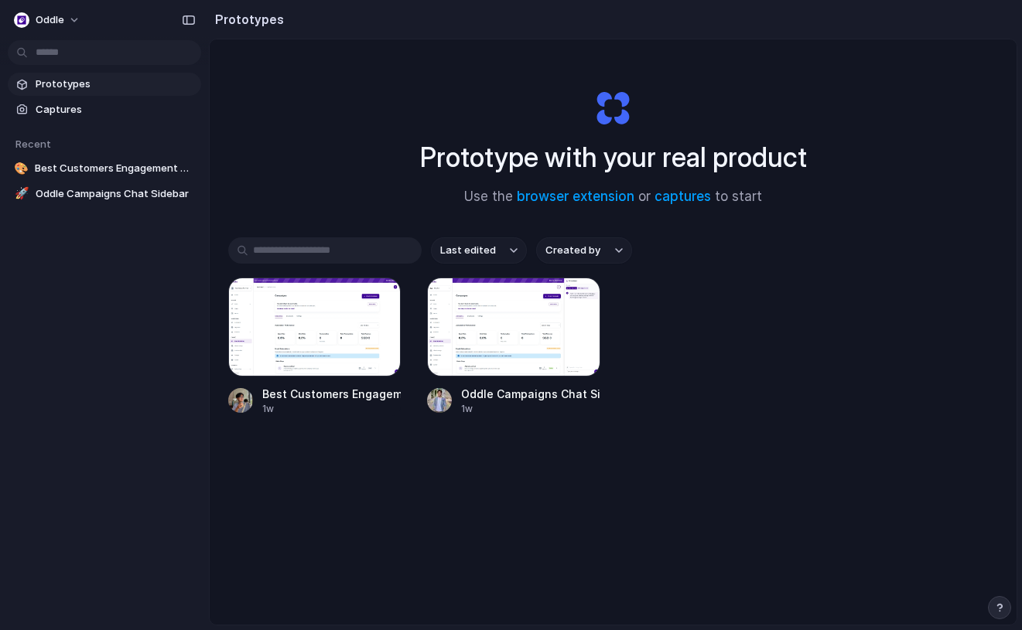
click at [710, 470] on div "Last edited Created by Best Customers Engagement Component 1w Oddle Campaigns C…" at bounding box center [613, 374] width 770 height 275
click at [295, 457] on div "Last edited Created by Best Customers Engagement Component 1w Oddle Campaigns C…" at bounding box center [613, 374] width 770 height 275
click at [494, 342] on div at bounding box center [513, 327] width 172 height 99
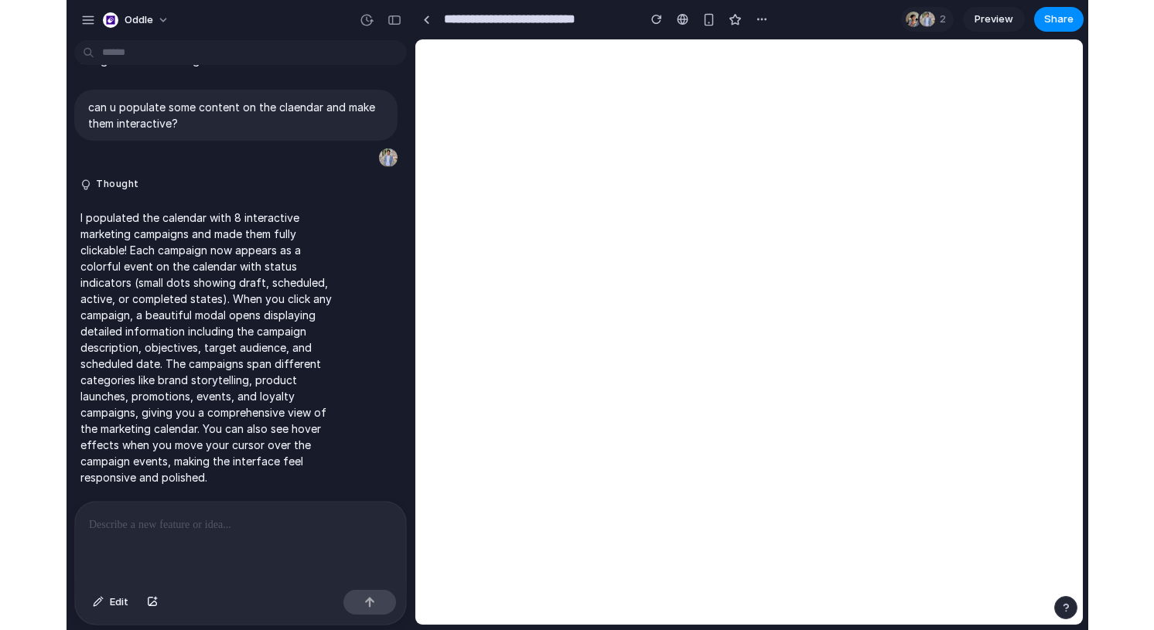
scroll to position [4216, 0]
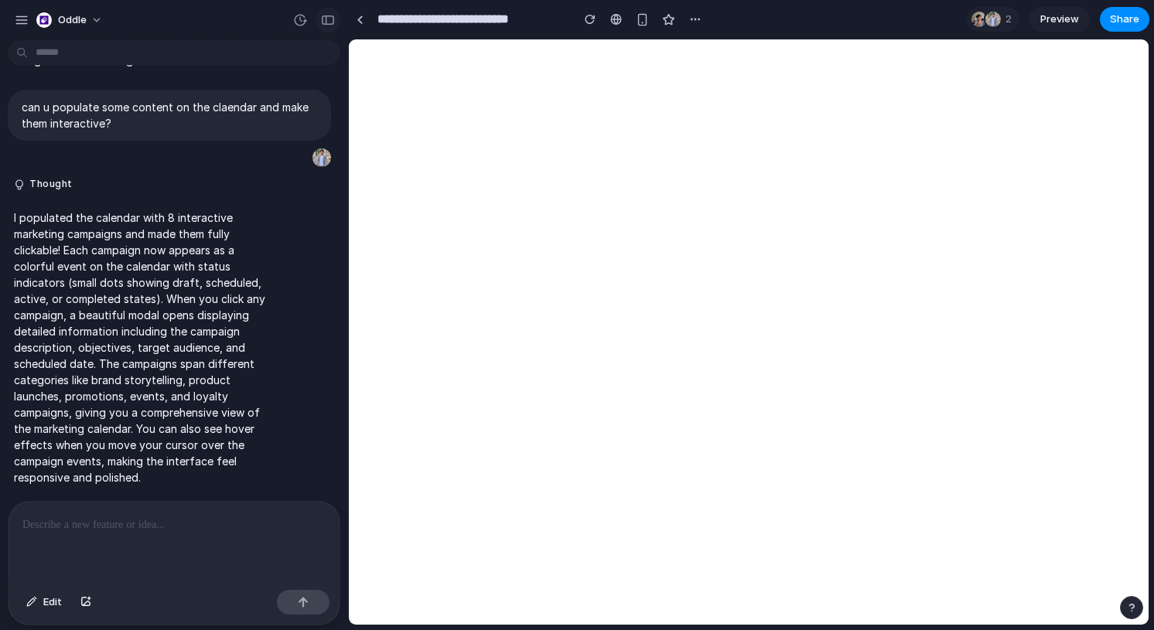
click at [324, 23] on div "button" at bounding box center [328, 20] width 14 height 11
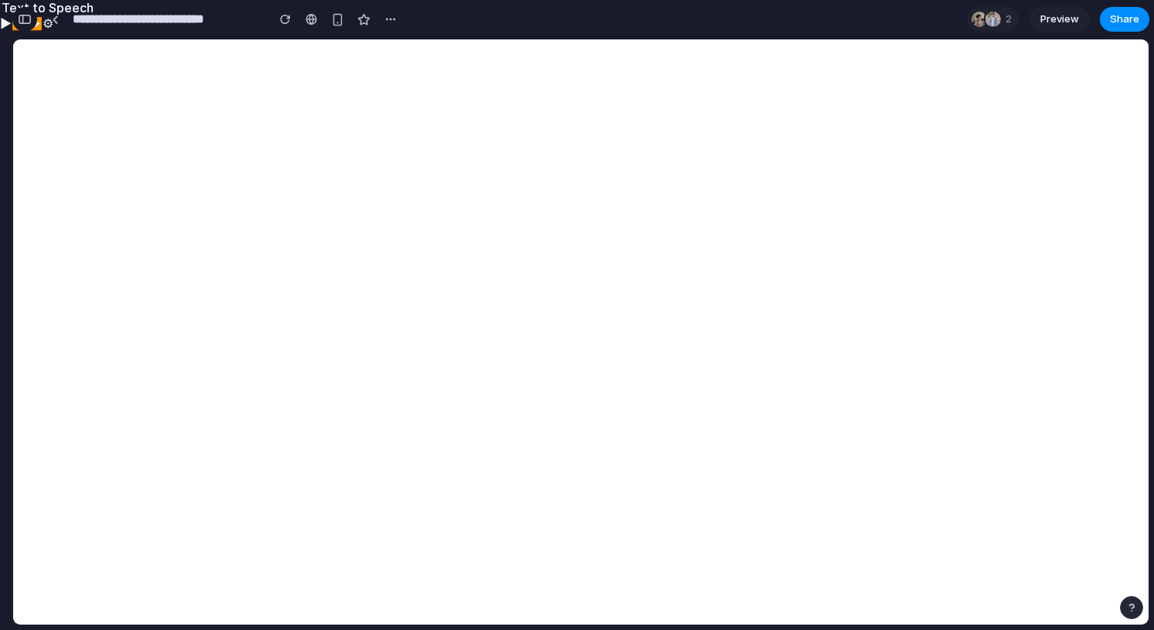
click at [31, 19] on button "button" at bounding box center [24, 19] width 25 height 25
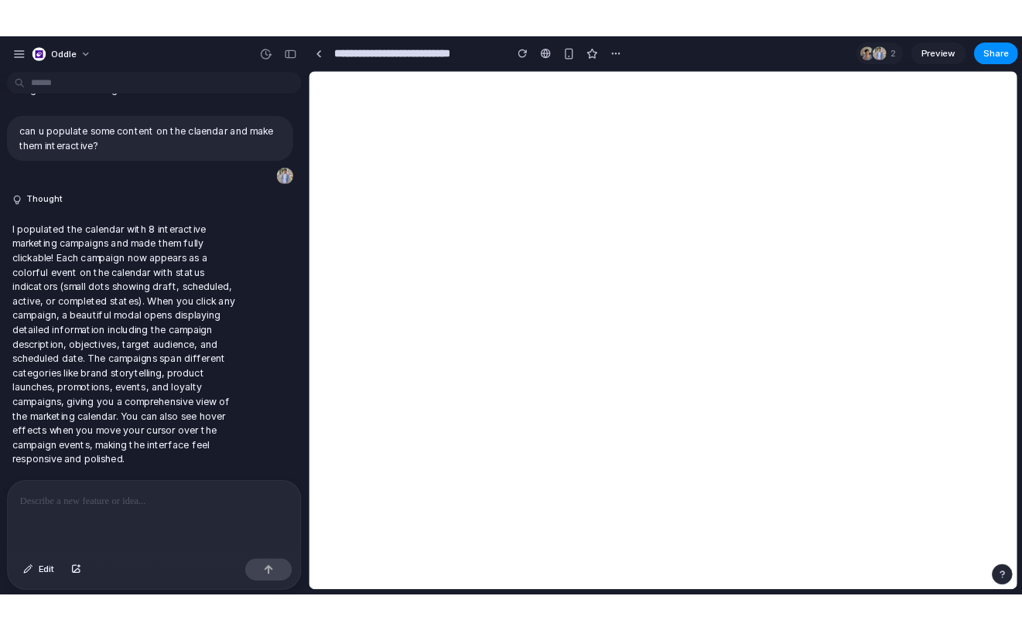
scroll to position [4216, 0]
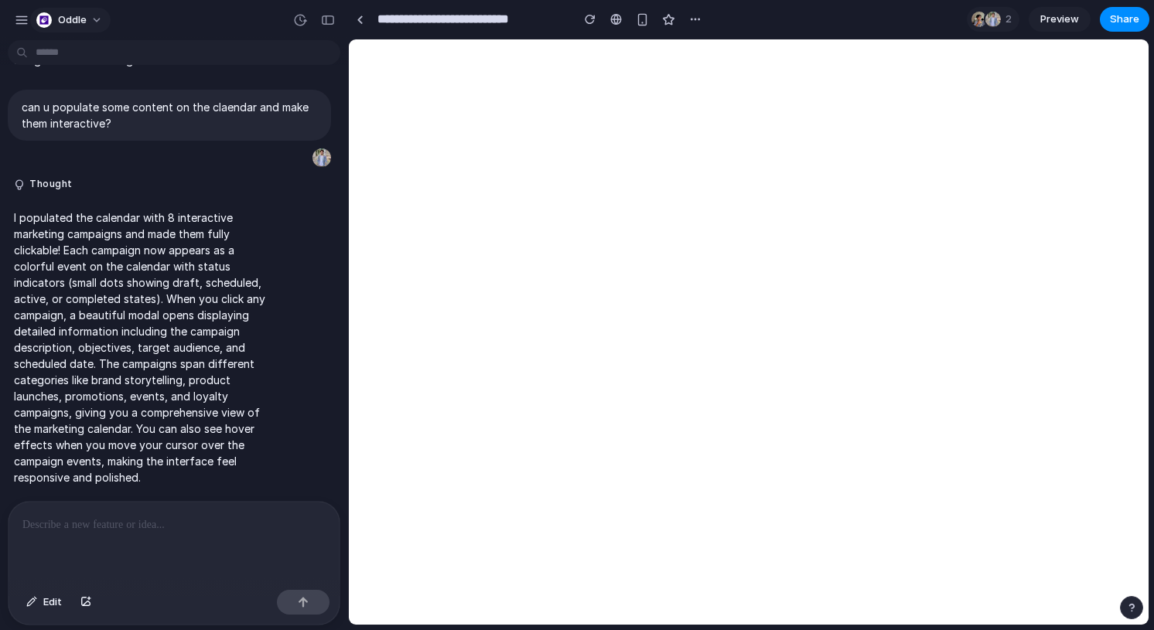
click at [39, 20] on div "button" at bounding box center [43, 19] width 15 height 15
click at [676, 207] on div "Settings Invite members Change theme Sign out" at bounding box center [577, 315] width 1154 height 630
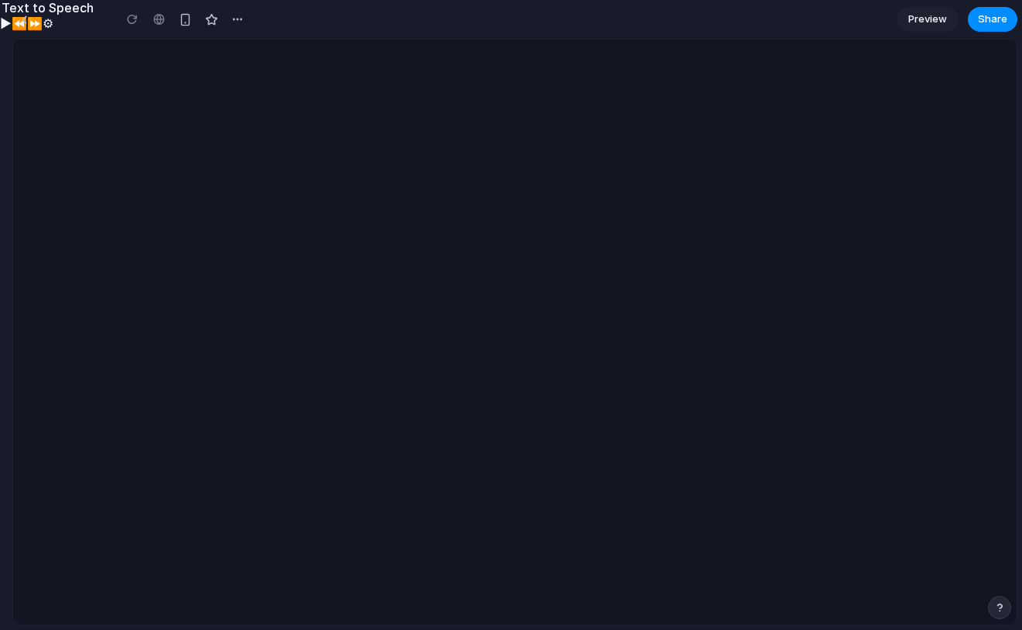
type input "**********"
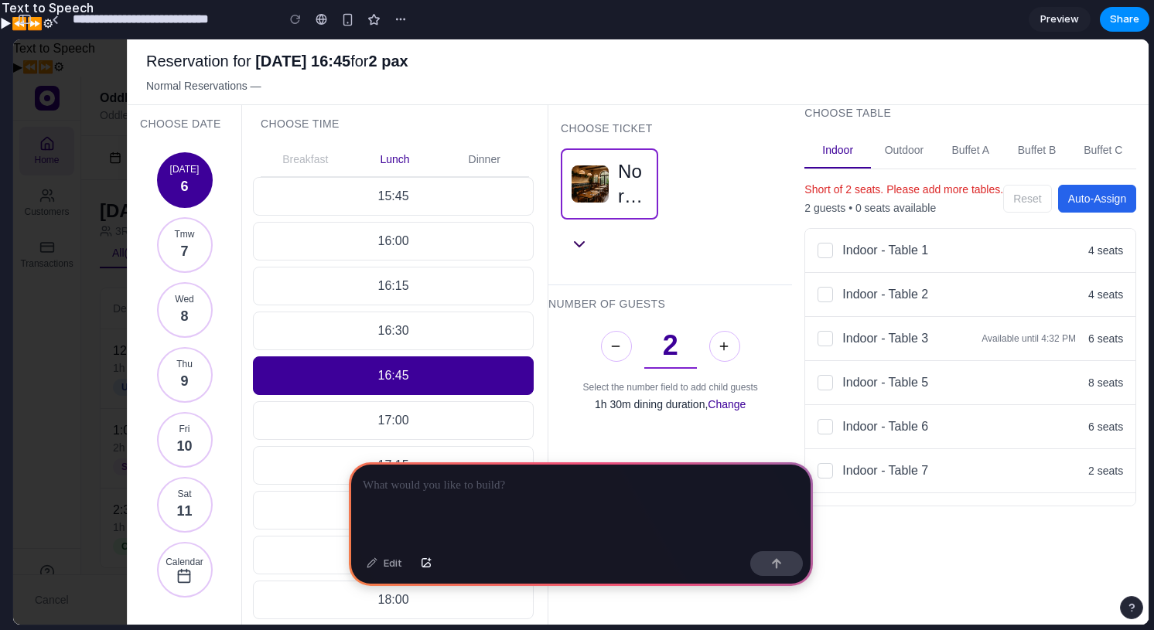
click at [695, 230] on div "CHOOSE TICKET Normal Reservations" at bounding box center [670, 195] width 244 height 180
click at [634, 178] on div "Normal Reservations" at bounding box center [632, 184] width 29 height 50
click at [382, 311] on div "15:45 16:00 16:15 16:30 16:45 17:00 17:15 17:30 17:45 18:00 18:15 18:30 18:45 1…" at bounding box center [395, 401] width 284 height 448
click at [405, 296] on button "16:15" at bounding box center [393, 286] width 281 height 39
click at [562, 500] on div at bounding box center [581, 504] width 464 height 83
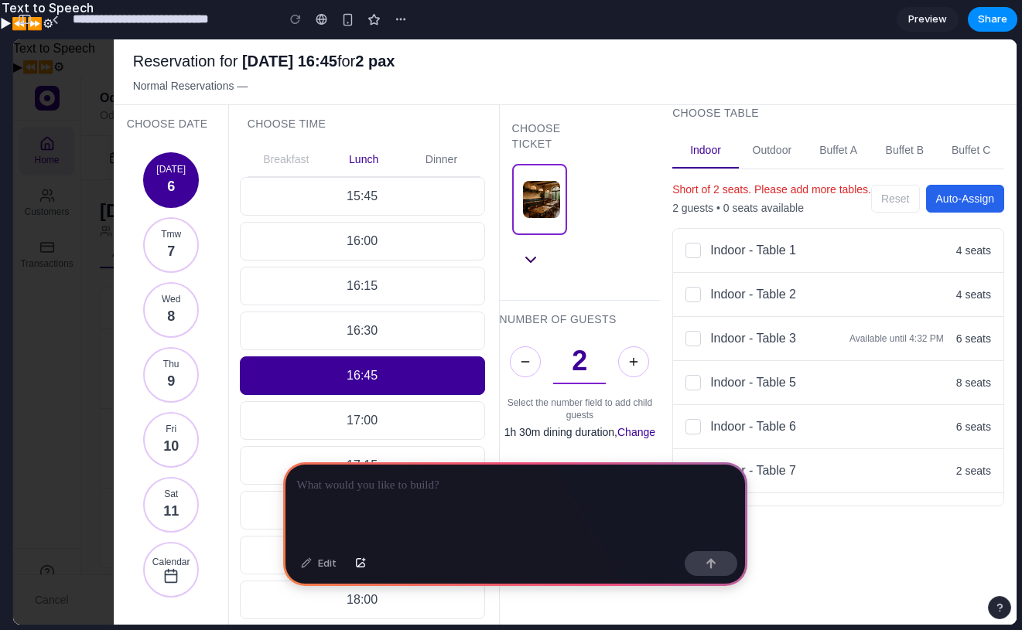
drag, startPoint x: 473, startPoint y: 485, endPoint x: 448, endPoint y: 488, distance: 24.9
click at [473, 485] on p at bounding box center [515, 485] width 436 height 19
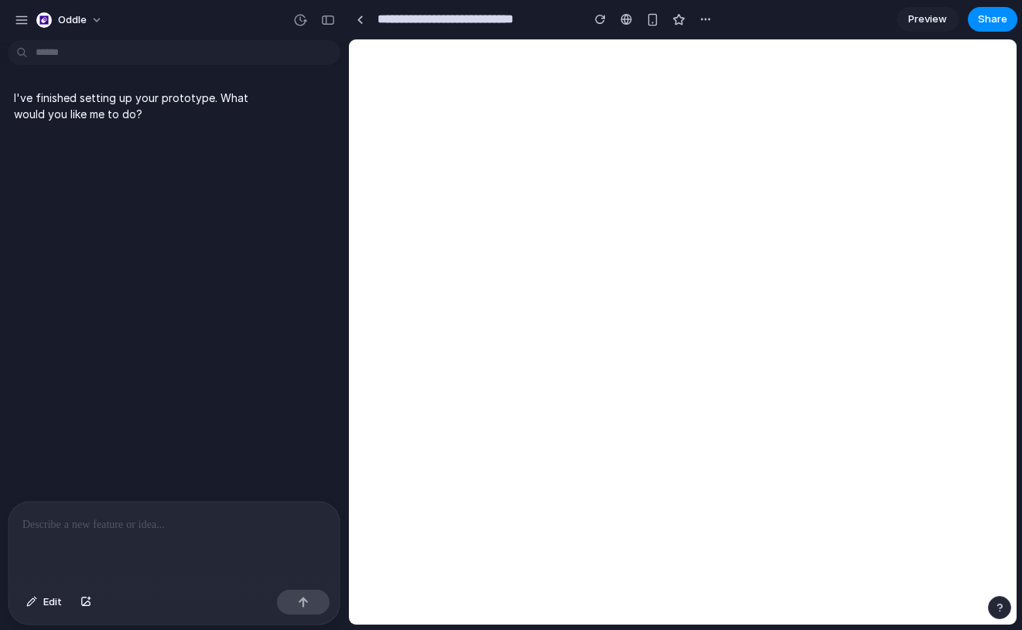
click at [211, 528] on p at bounding box center [173, 525] width 303 height 19
click at [99, 523] on p at bounding box center [173, 525] width 303 height 19
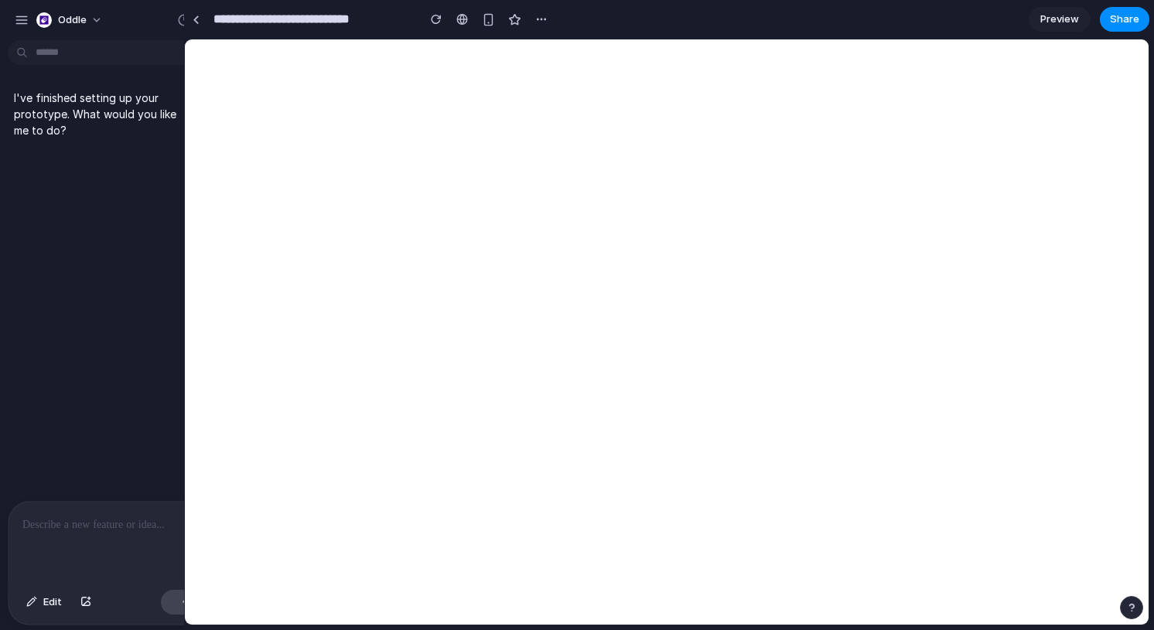
drag, startPoint x: 344, startPoint y: 128, endPoint x: 184, endPoint y: 129, distance: 160.1
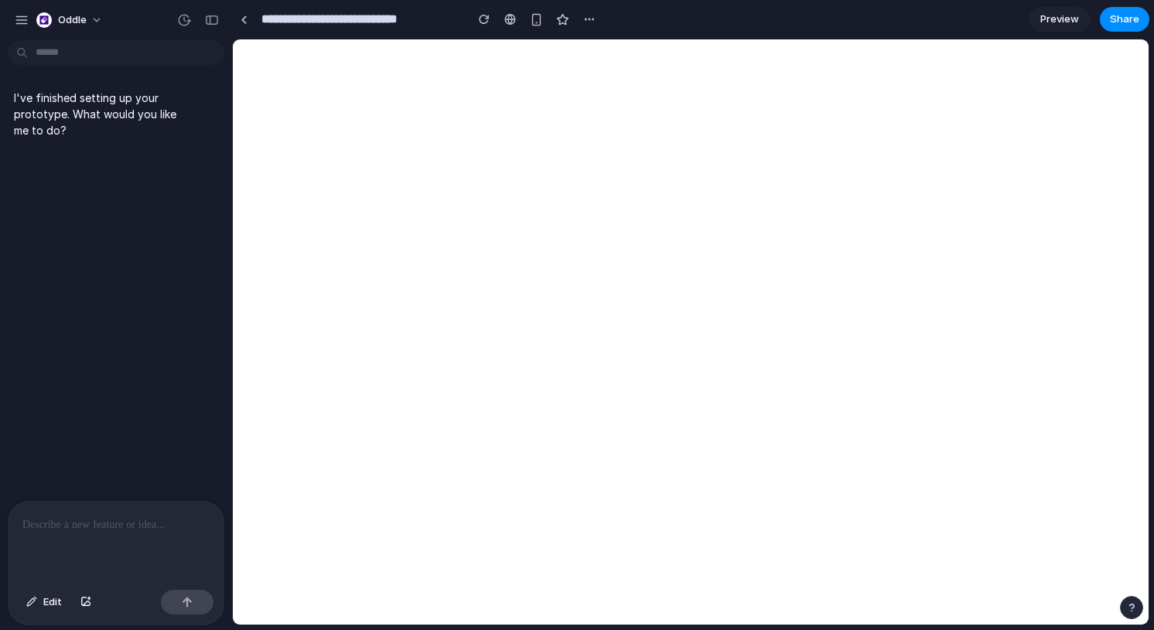
click at [65, 466] on div "I've finished setting up your prototype. What would you like me to do?" at bounding box center [111, 273] width 223 height 455
click at [56, 507] on div at bounding box center [116, 543] width 215 height 82
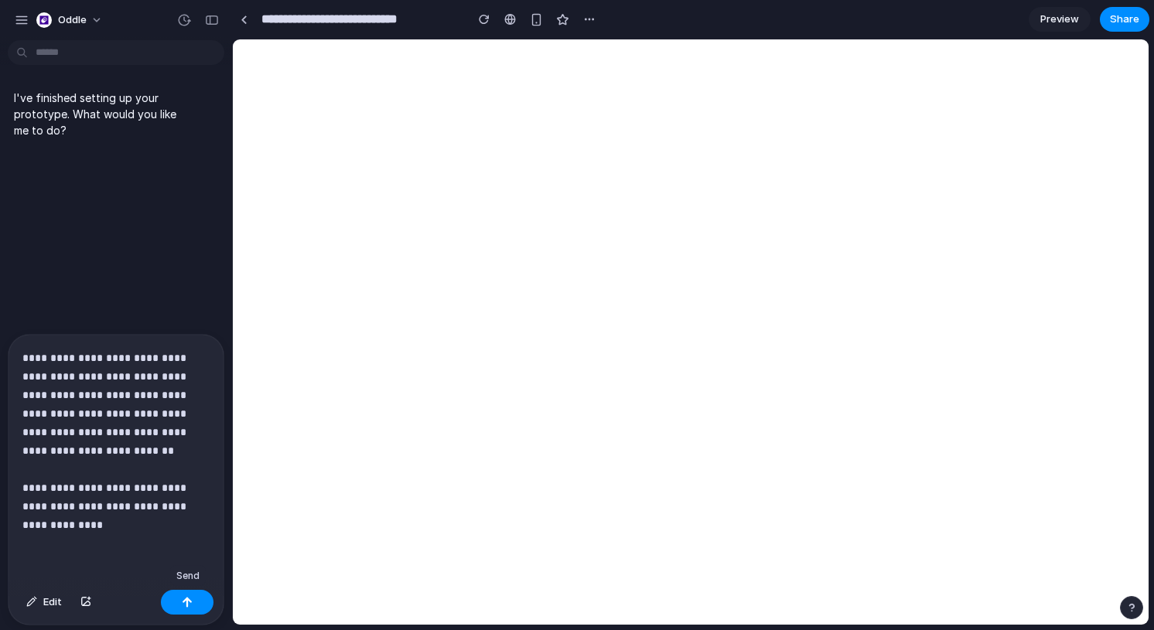
drag, startPoint x: 184, startPoint y: 600, endPoint x: 191, endPoint y: 593, distance: 10.4
click at [183, 600] on div "button" at bounding box center [187, 602] width 11 height 11
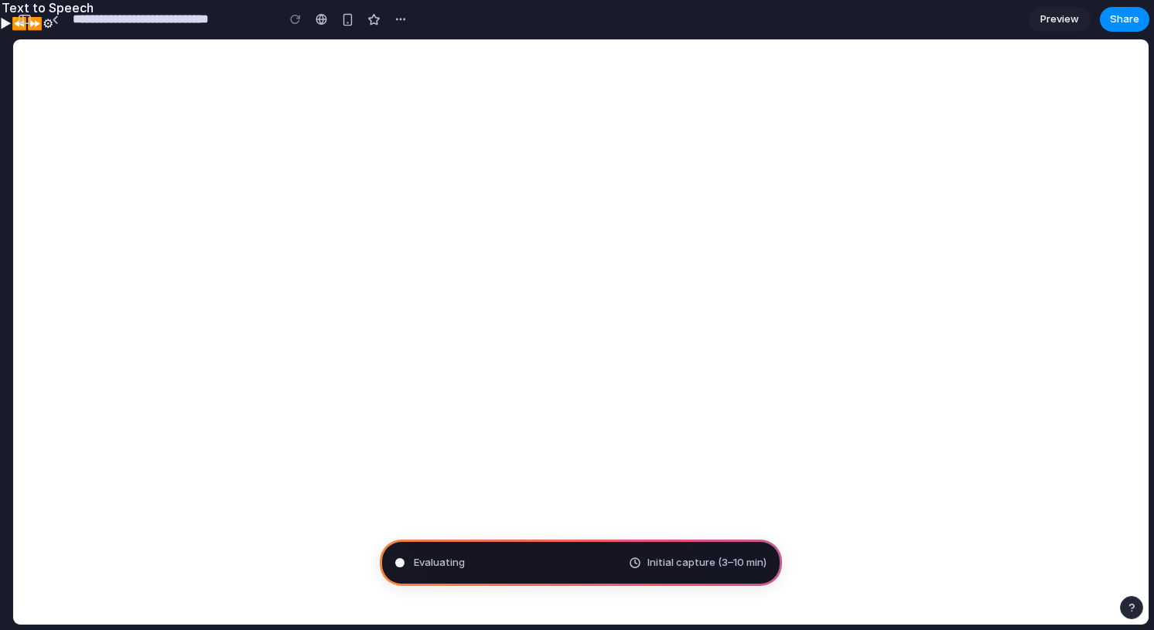
scroll to position [5, 0]
type input "**********"
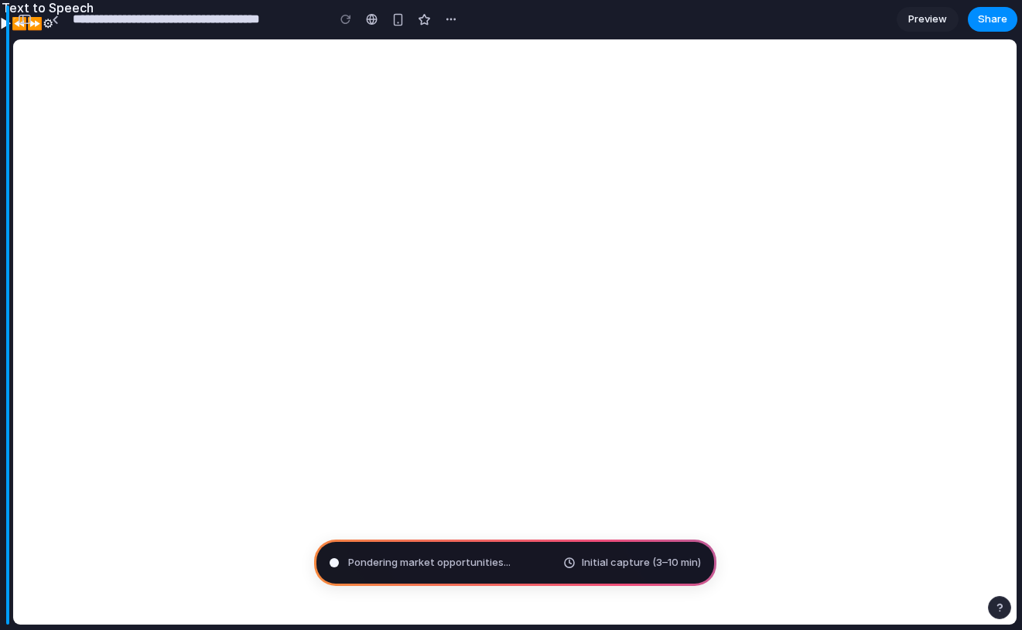
scroll to position [517, 0]
